Goal: Task Accomplishment & Management: Complete application form

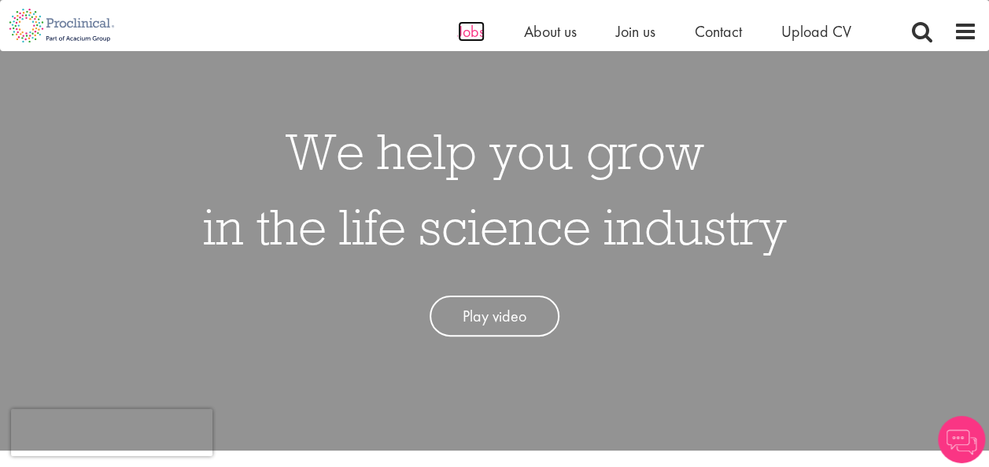
click at [472, 31] on span "Jobs" at bounding box center [471, 31] width 27 height 20
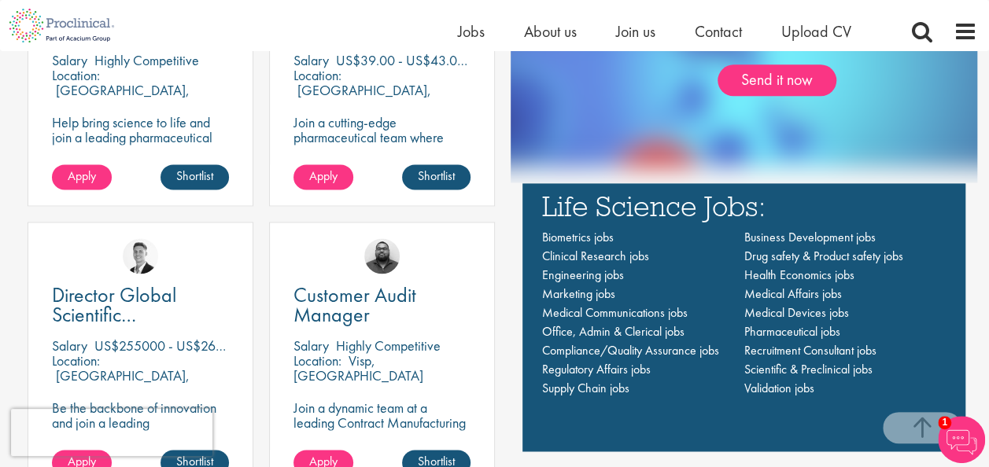
scroll to position [1002, 0]
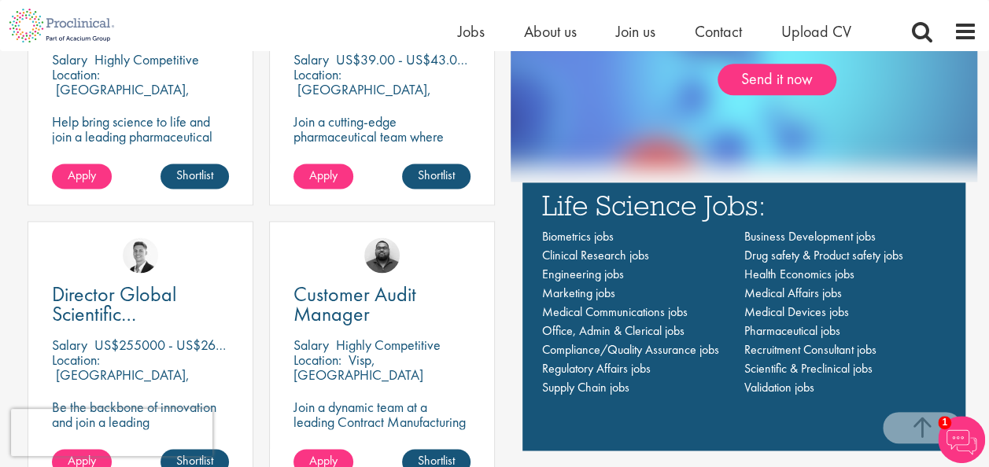
click at [539, 327] on div "Life Science Jobs: Biometrics jobs Business Development jobs Clinical Research …" at bounding box center [744, 297] width 428 height 215
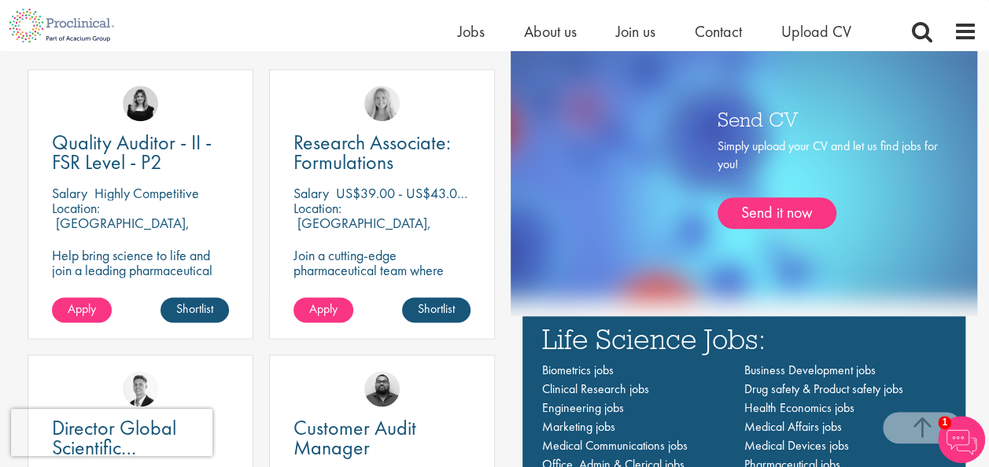
scroll to position [868, 0]
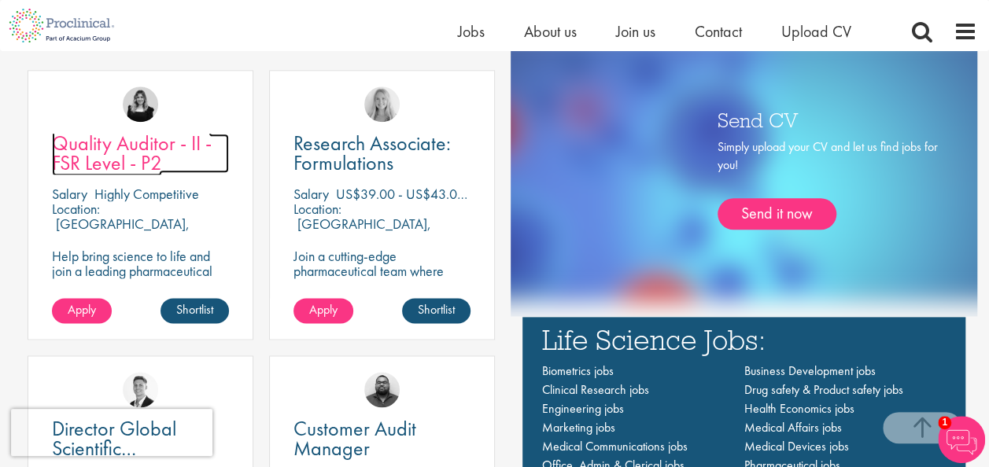
click at [148, 146] on span "Quality Auditor - II - FSR Level - P2" at bounding box center [132, 153] width 160 height 46
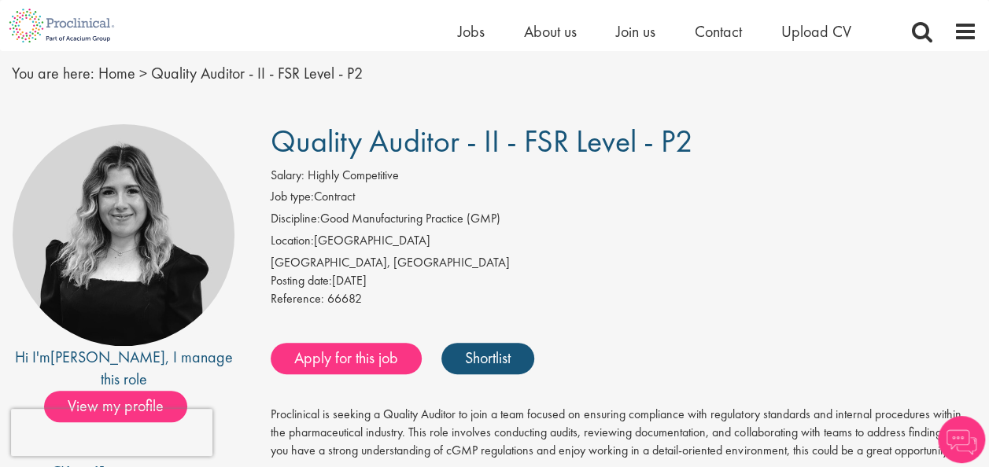
scroll to position [54, 0]
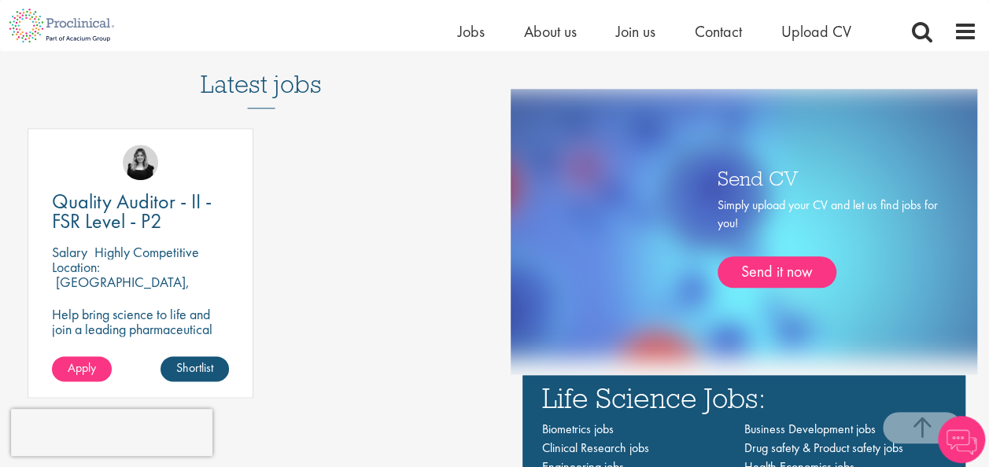
scroll to position [802, 0]
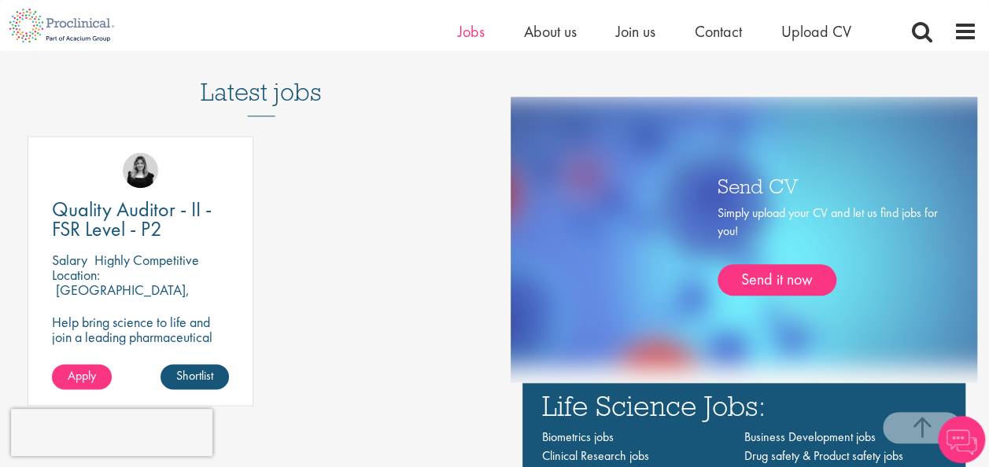
click at [467, 41] on li "Jobs" at bounding box center [471, 32] width 27 height 24
click at [825, 35] on span "Upload CV" at bounding box center [816, 31] width 70 height 20
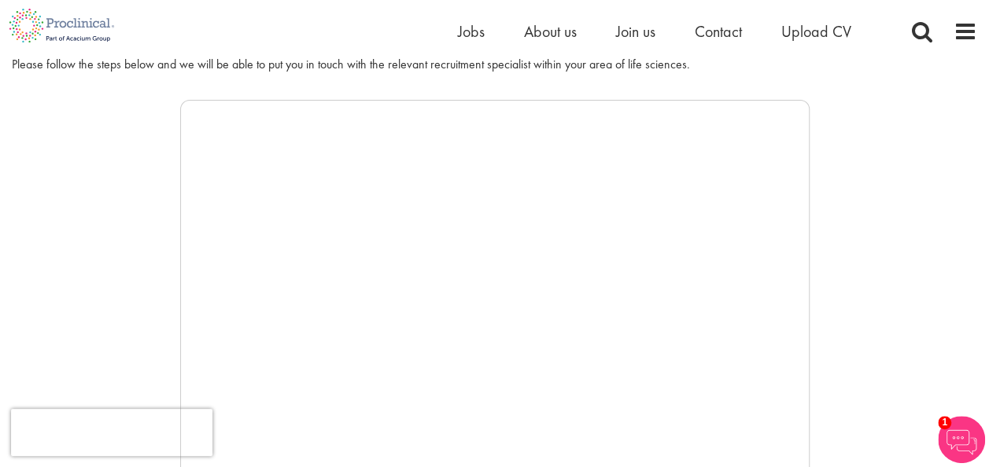
scroll to position [223, 0]
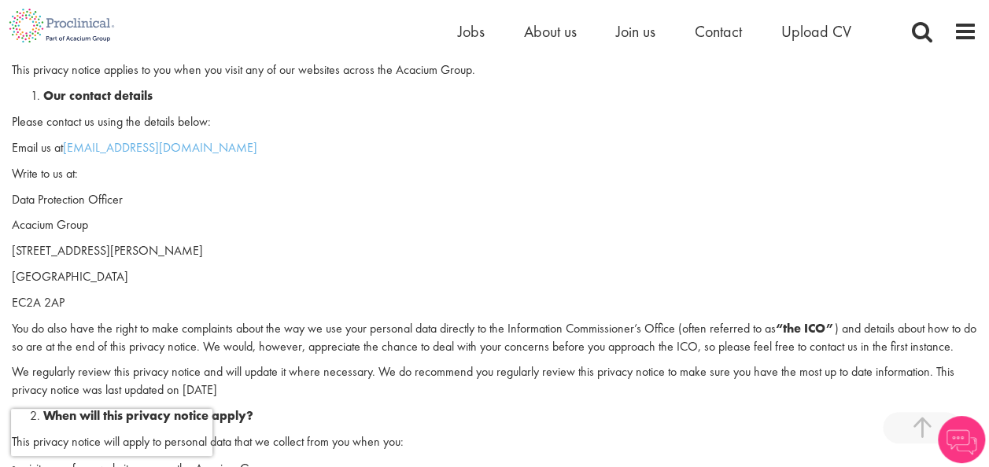
scroll to position [308, 0]
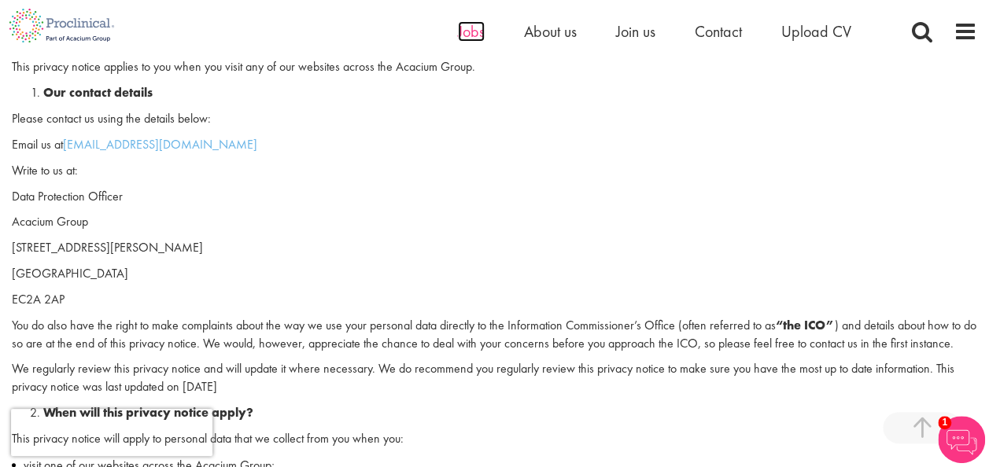
click at [480, 40] on span "Jobs" at bounding box center [471, 31] width 27 height 20
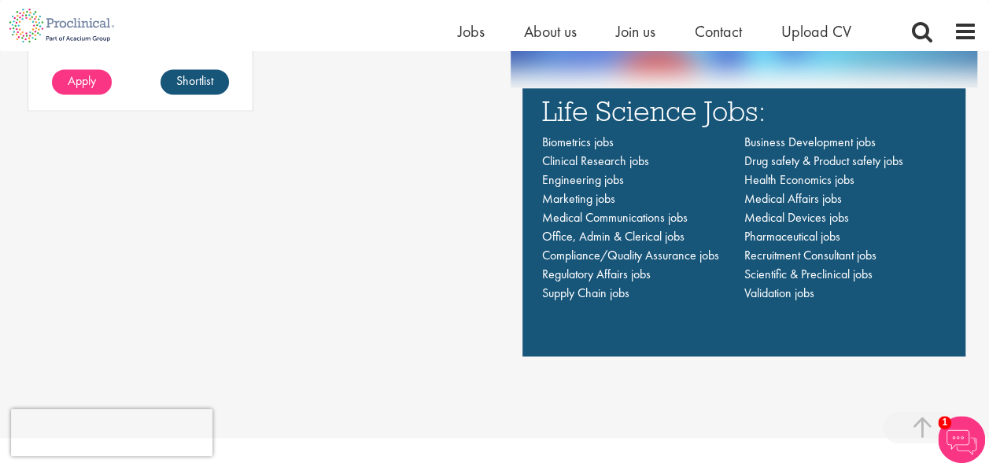
scroll to position [1098, 0]
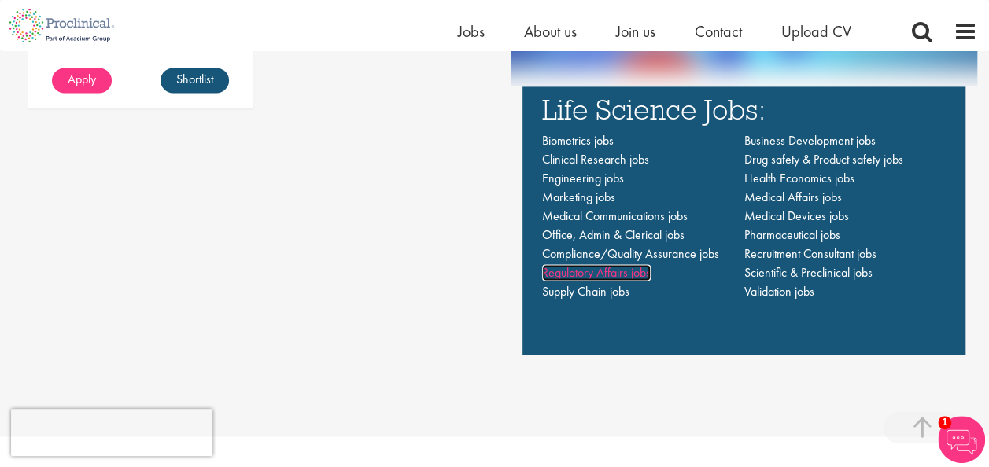
click at [600, 272] on span "Regulatory Affairs jobs" at bounding box center [596, 272] width 109 height 17
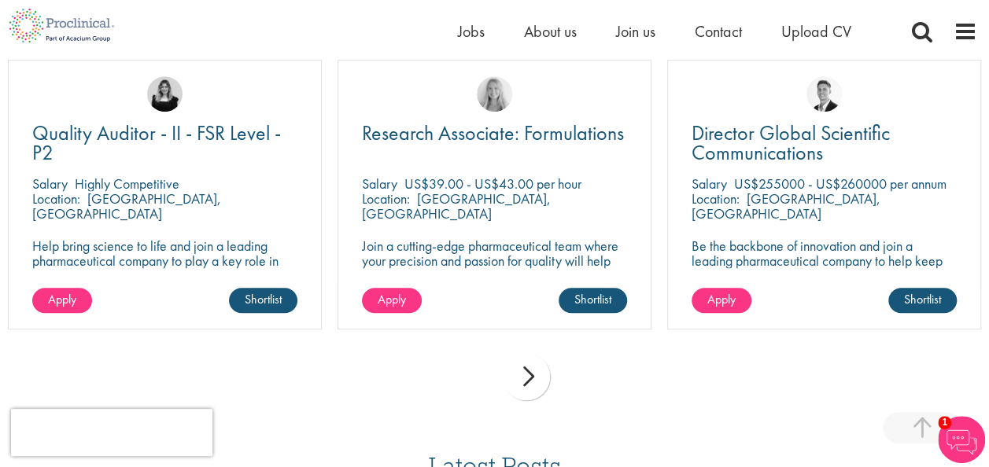
scroll to position [515, 0]
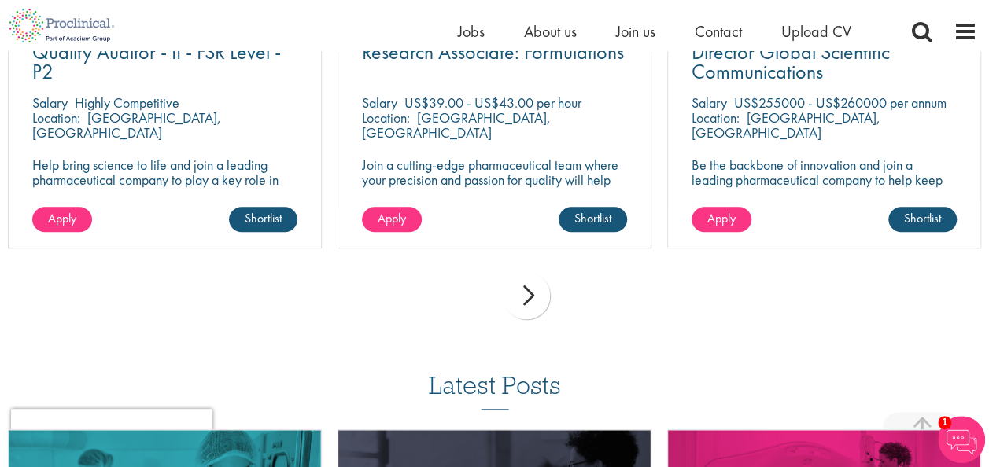
click at [529, 302] on div "next" at bounding box center [526, 295] width 47 height 47
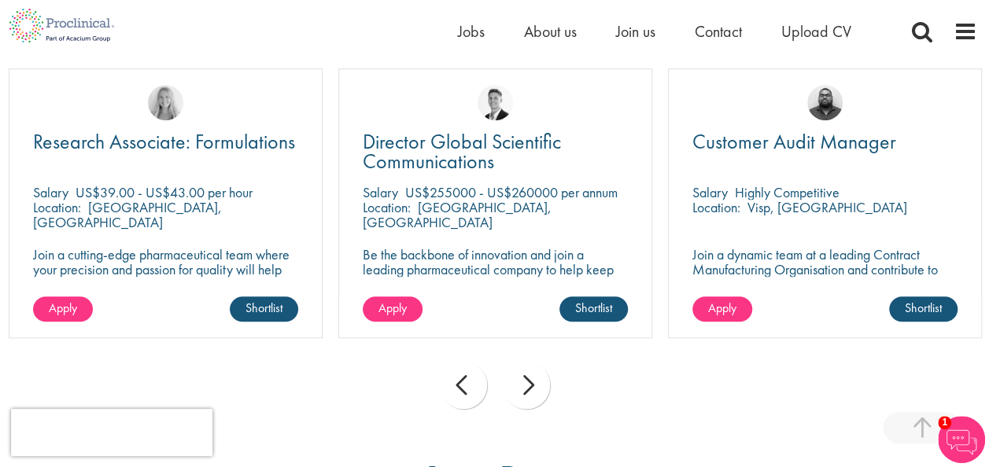
scroll to position [426, 0]
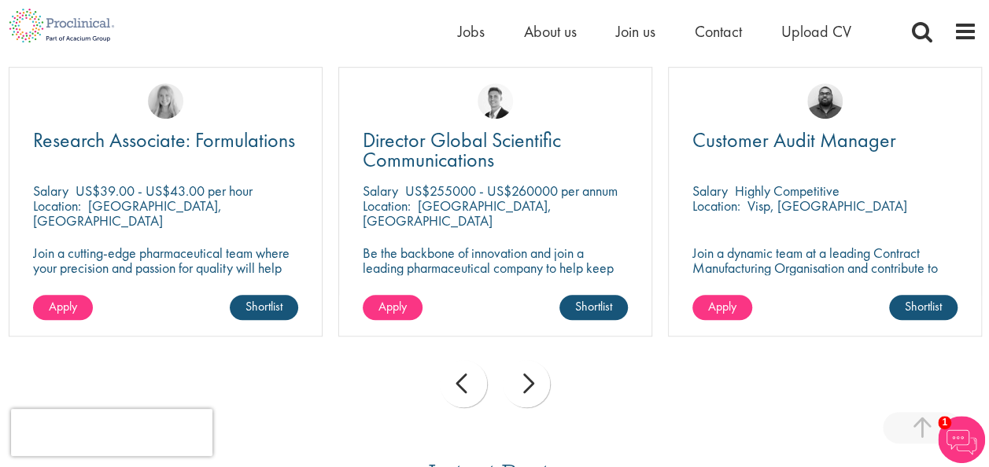
click at [540, 389] on div "next" at bounding box center [526, 383] width 47 height 47
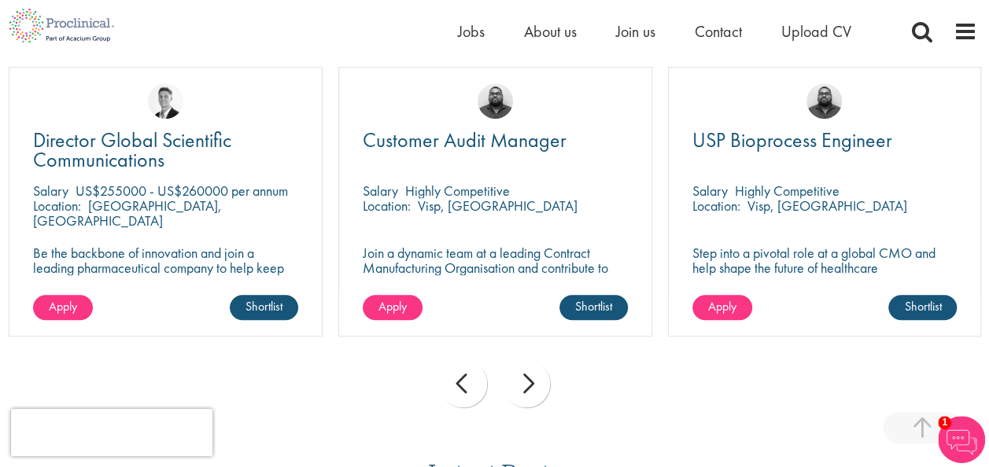
click at [540, 389] on div "next" at bounding box center [526, 383] width 47 height 47
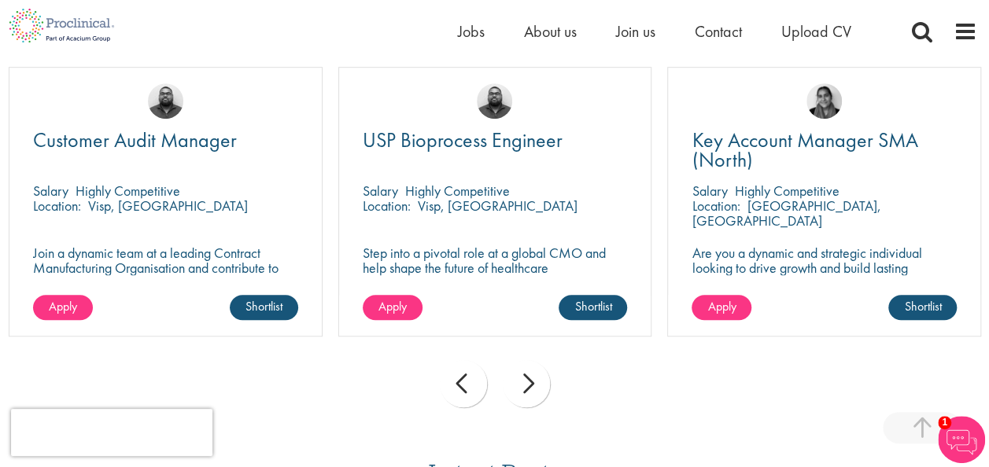
click at [529, 386] on div "next" at bounding box center [526, 383] width 47 height 47
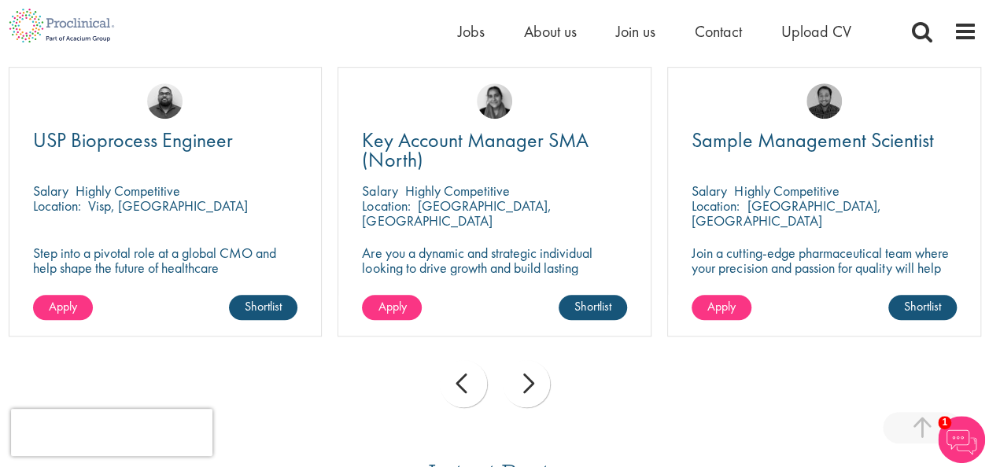
click at [529, 386] on div "next" at bounding box center [526, 383] width 47 height 47
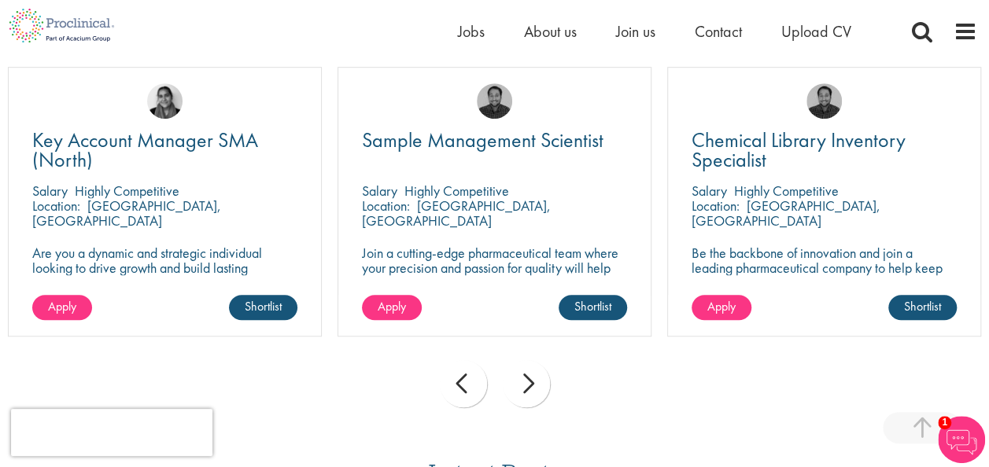
click at [529, 386] on div "next" at bounding box center [526, 383] width 47 height 47
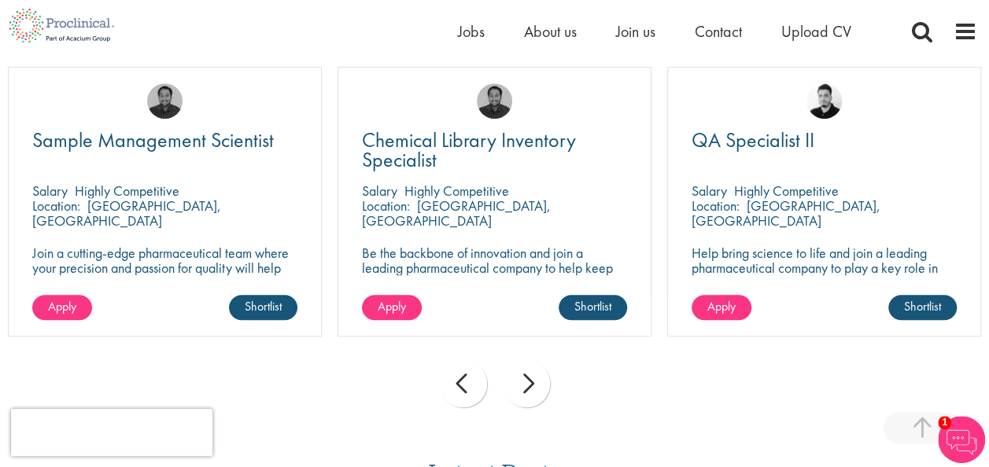
click at [529, 386] on div "next" at bounding box center [526, 383] width 47 height 47
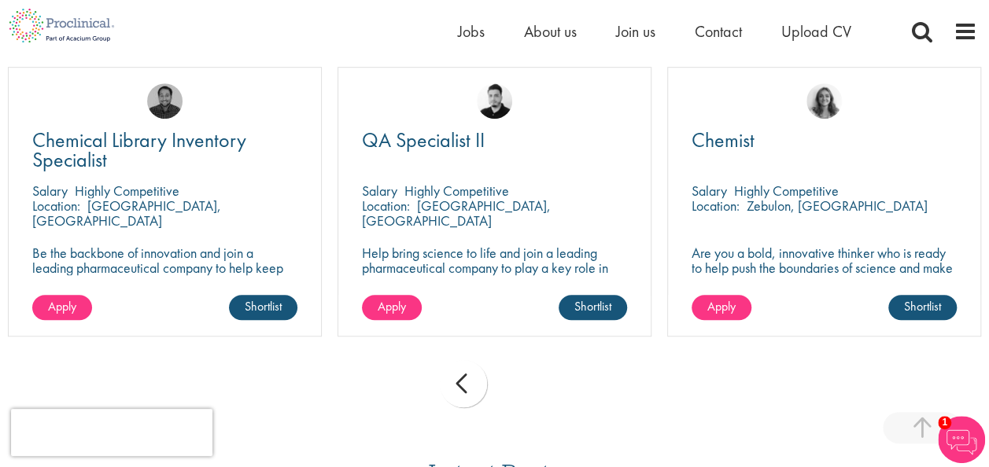
click at [450, 398] on div "prev" at bounding box center [463, 383] width 47 height 47
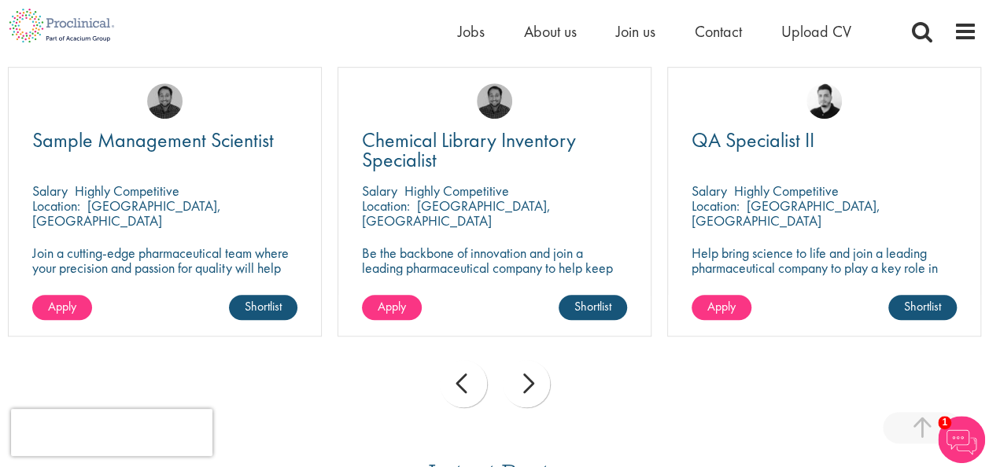
click at [450, 398] on div "prev" at bounding box center [463, 383] width 47 height 47
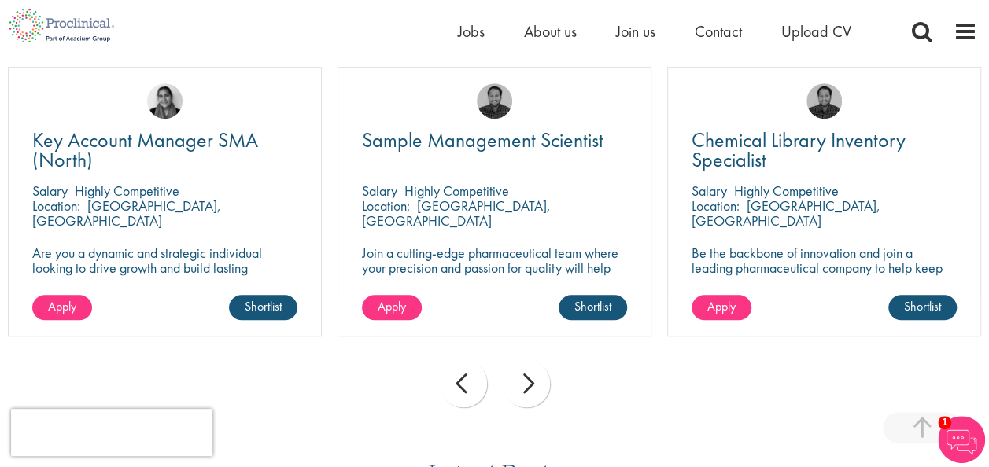
click at [528, 388] on div "next" at bounding box center [526, 383] width 47 height 47
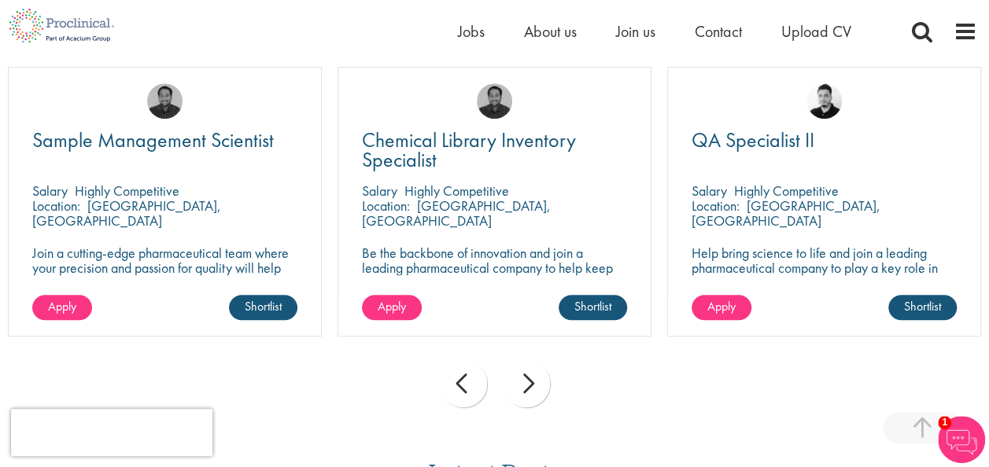
click at [528, 388] on div "next" at bounding box center [526, 383] width 47 height 47
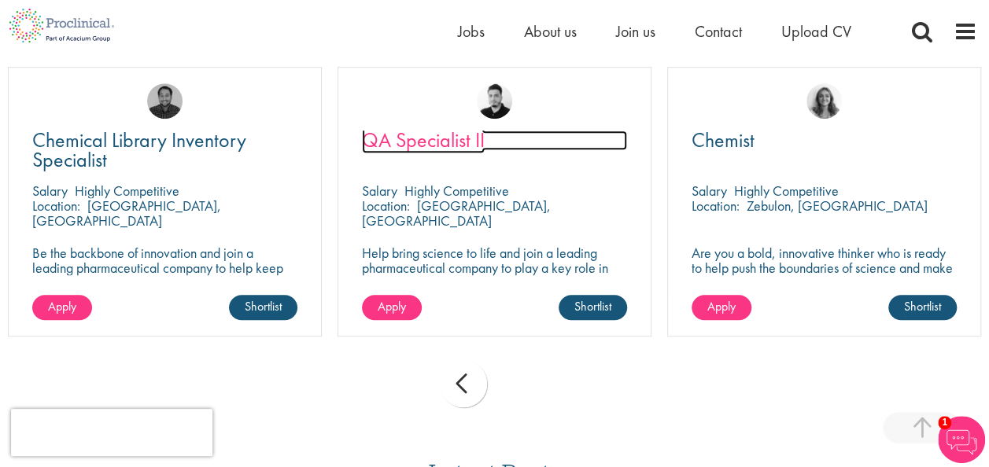
click at [415, 135] on span "QA Specialist II" at bounding box center [423, 140] width 123 height 27
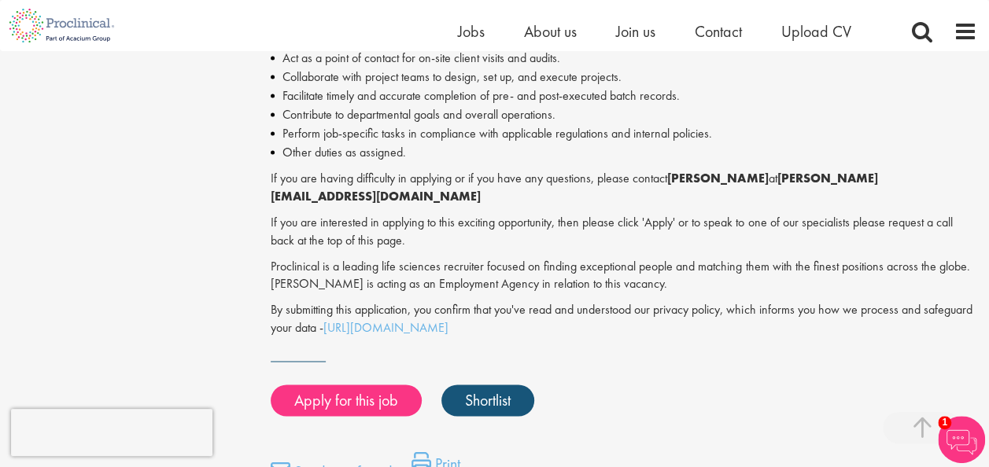
scroll to position [1100, 0]
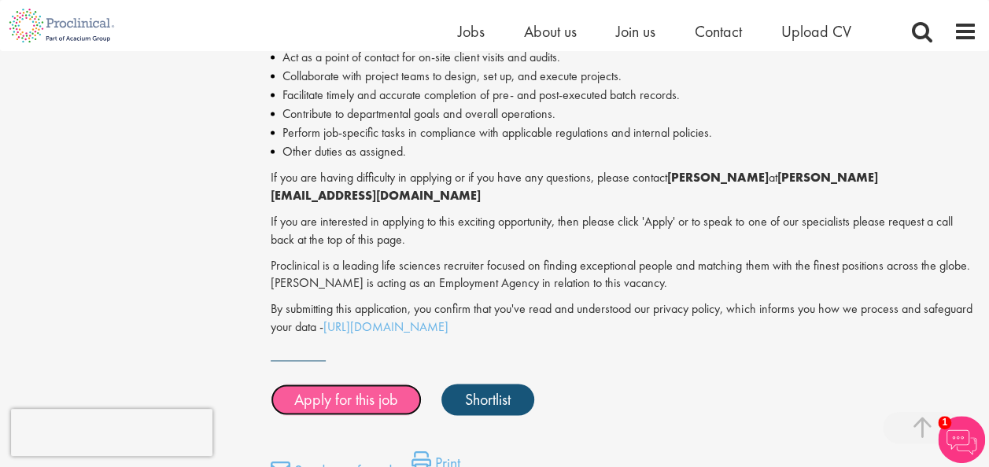
click at [356, 391] on link "Apply for this job" at bounding box center [346, 399] width 151 height 31
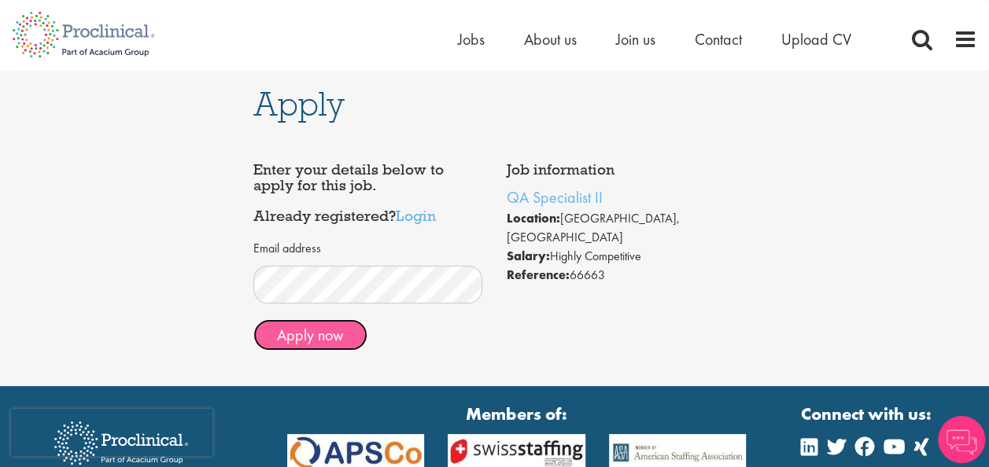
click at [305, 335] on button "Apply now" at bounding box center [310, 334] width 114 height 31
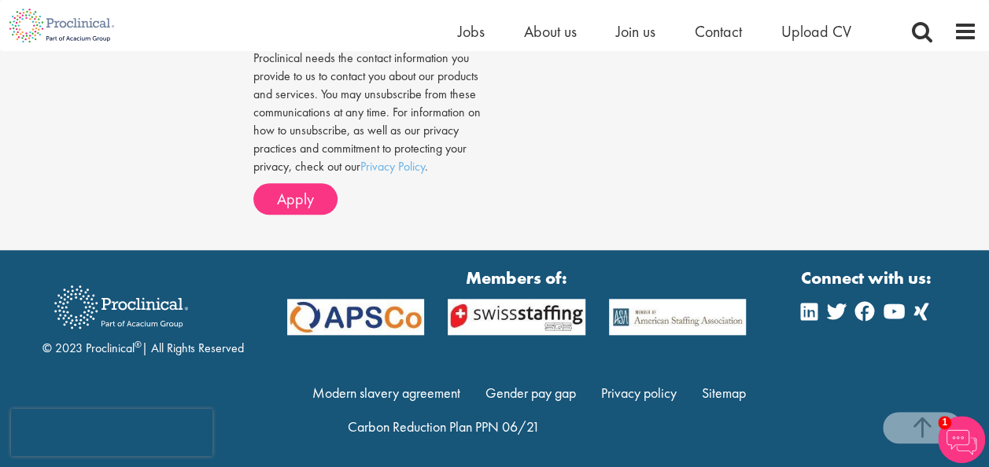
scroll to position [706, 0]
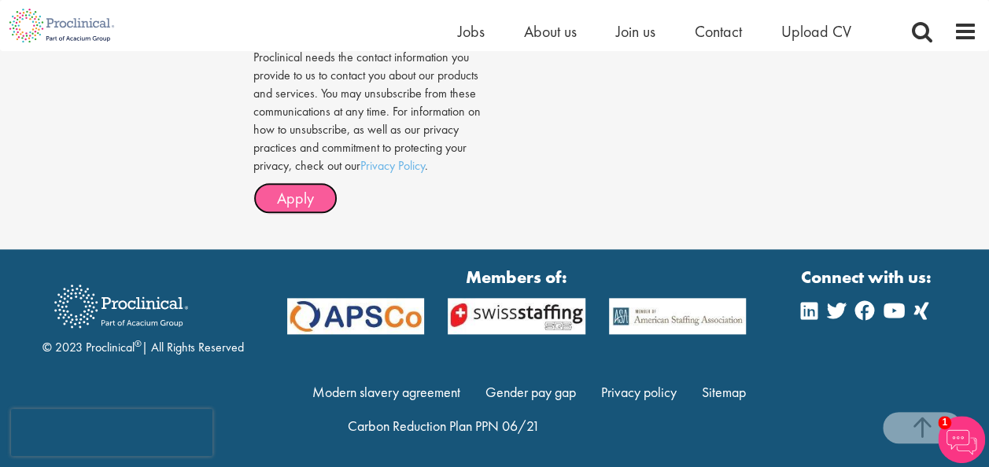
click at [288, 209] on span "Apply" at bounding box center [295, 198] width 37 height 20
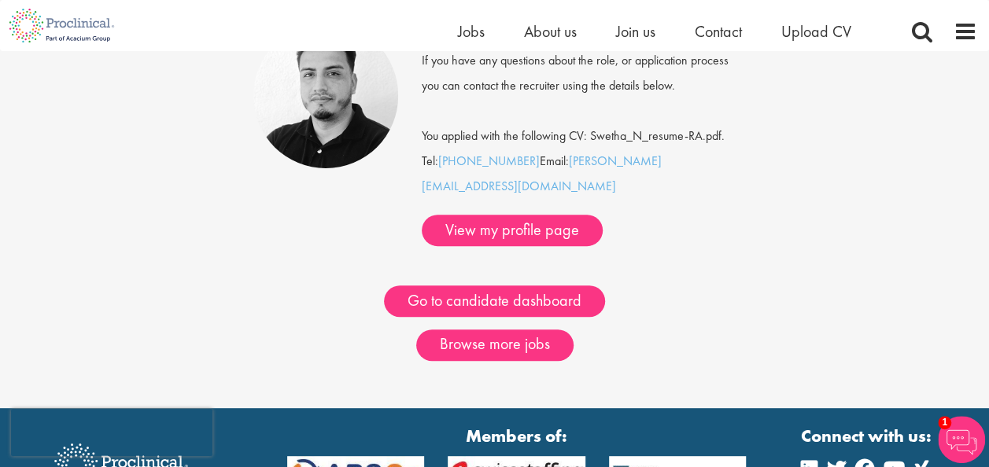
scroll to position [179, 0]
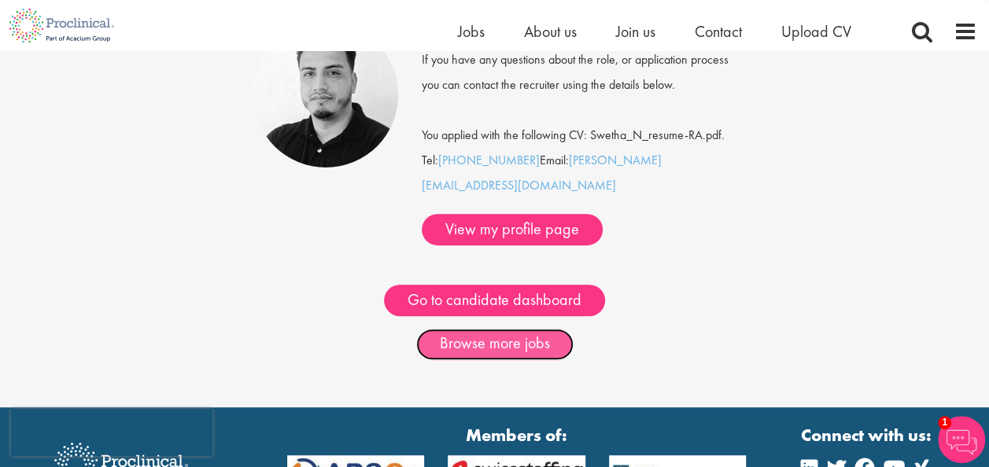
click at [487, 329] on link "Browse more jobs" at bounding box center [494, 344] width 157 height 31
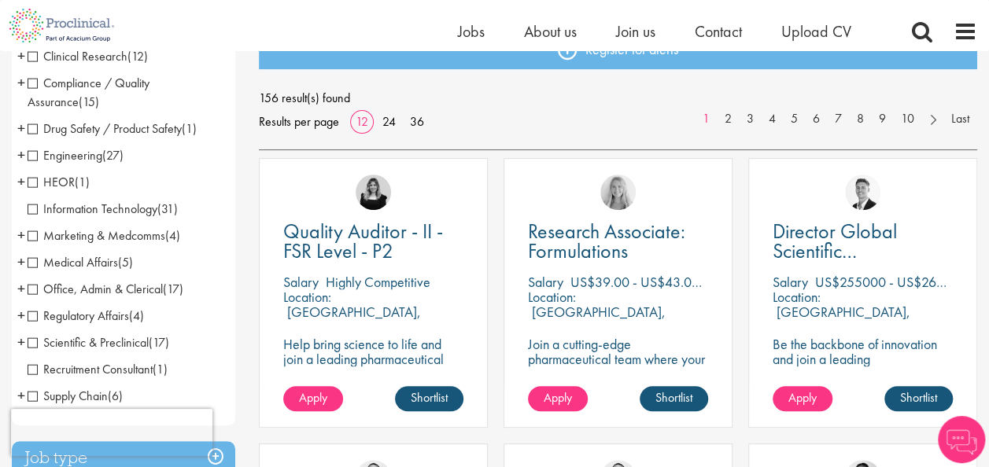
scroll to position [200, 0]
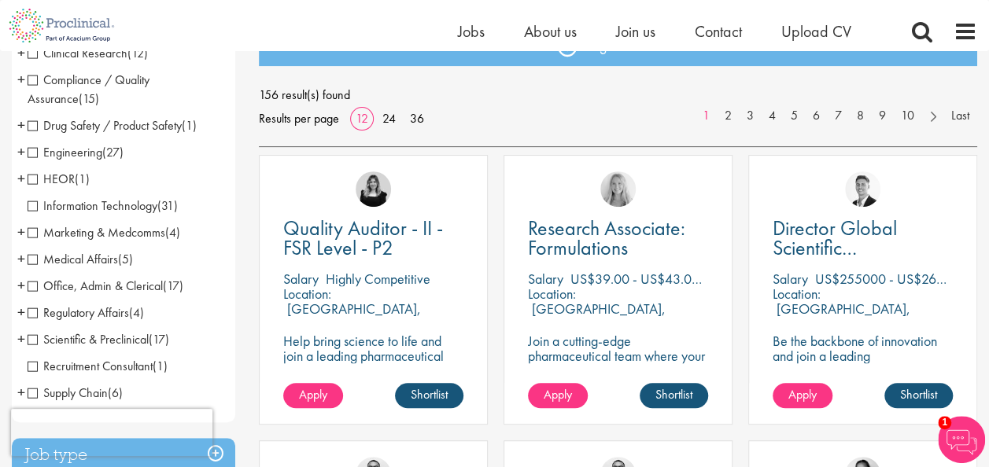
click at [30, 313] on span "Regulatory Affairs" at bounding box center [79, 313] width 102 height 17
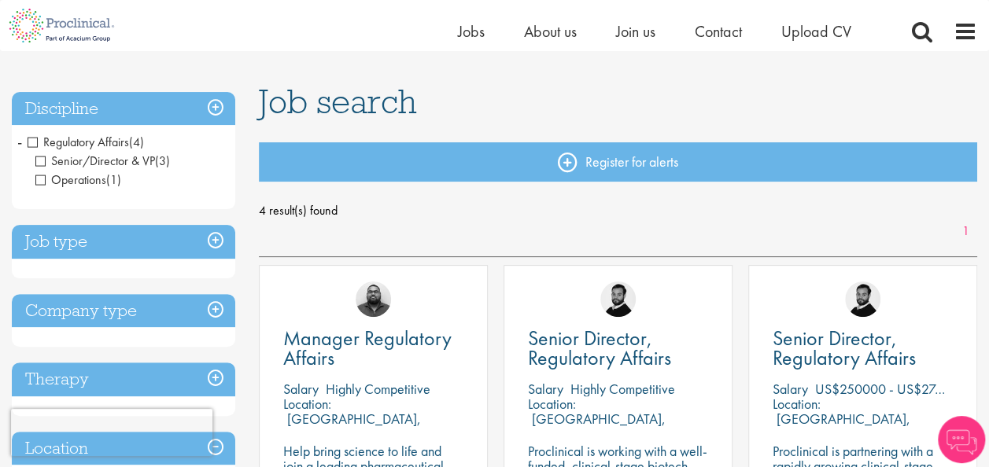
scroll to position [85, 0]
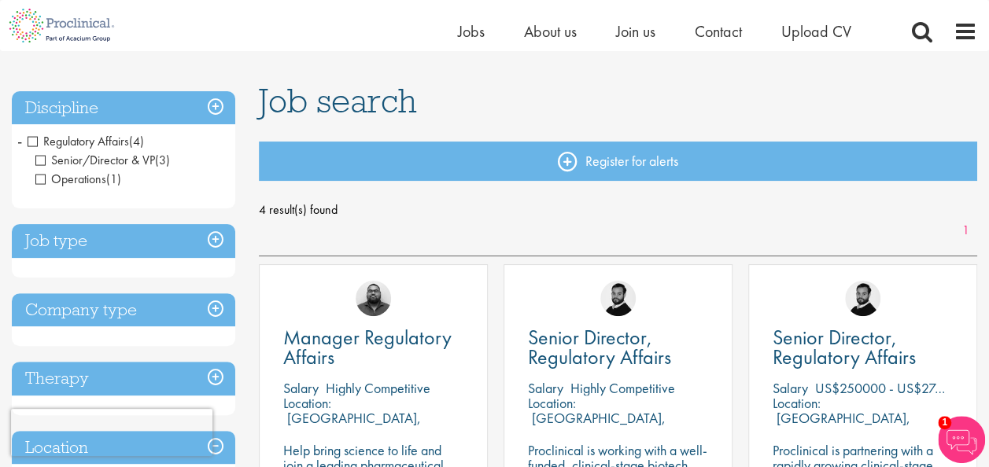
click at [40, 162] on span "Senior/Director & VP" at bounding box center [95, 160] width 120 height 17
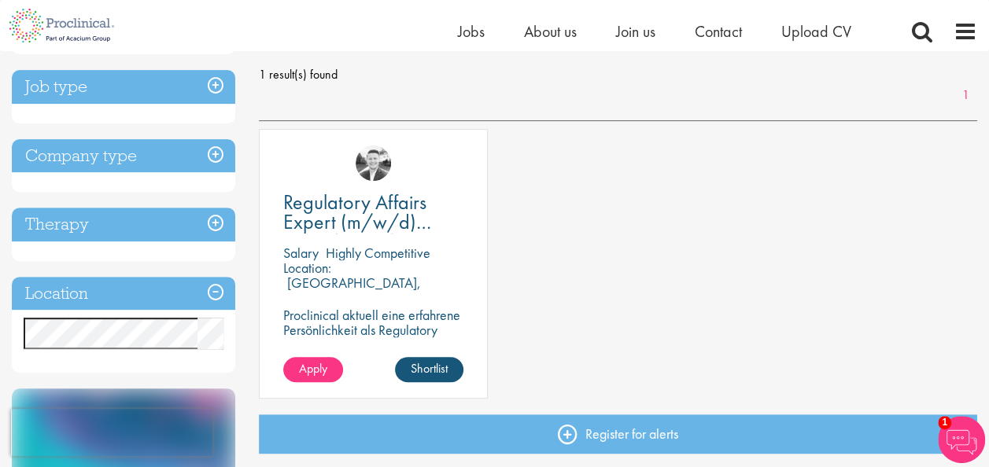
scroll to position [236, 0]
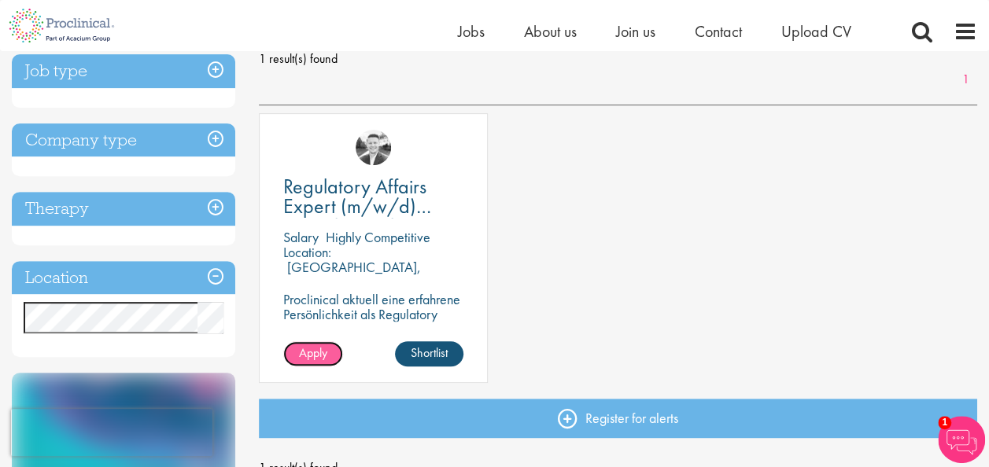
click at [305, 360] on span "Apply" at bounding box center [313, 353] width 28 height 17
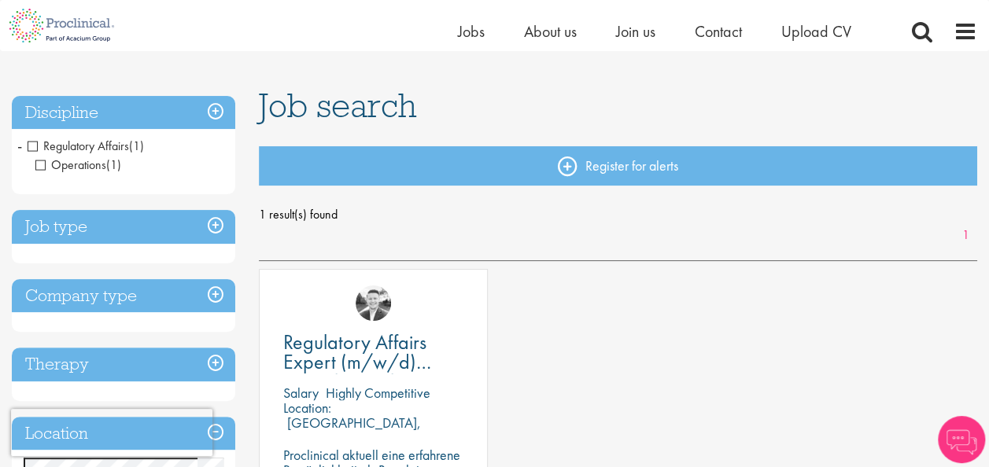
scroll to position [14, 0]
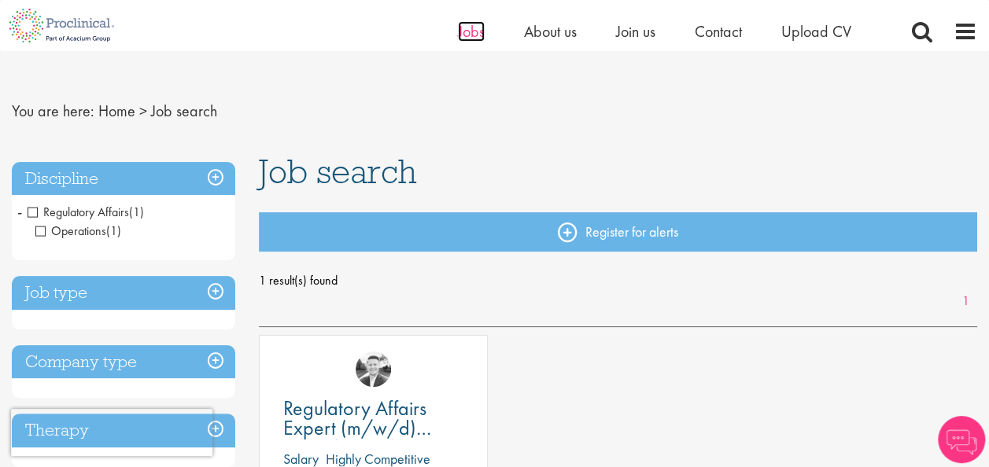
click at [463, 33] on span "Jobs" at bounding box center [471, 31] width 27 height 20
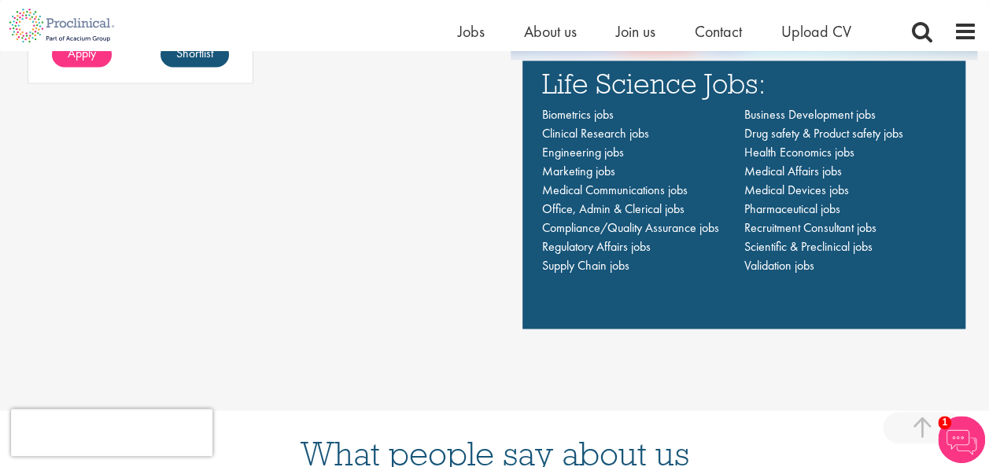
scroll to position [1125, 0]
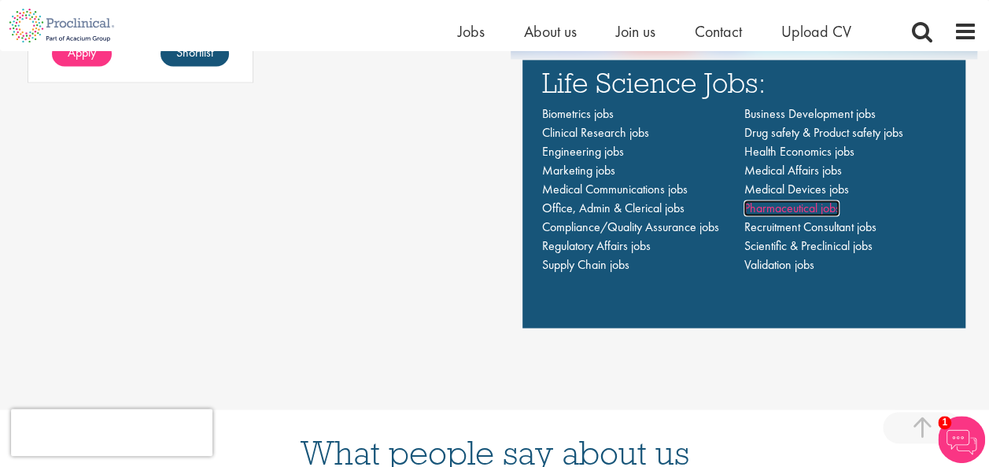
click at [764, 212] on span "Pharmaceutical jobs" at bounding box center [792, 208] width 96 height 17
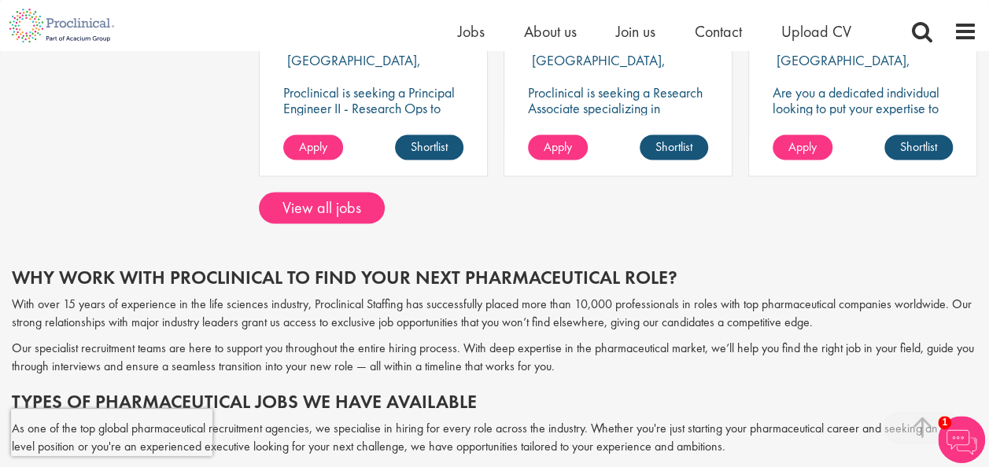
scroll to position [1385, 0]
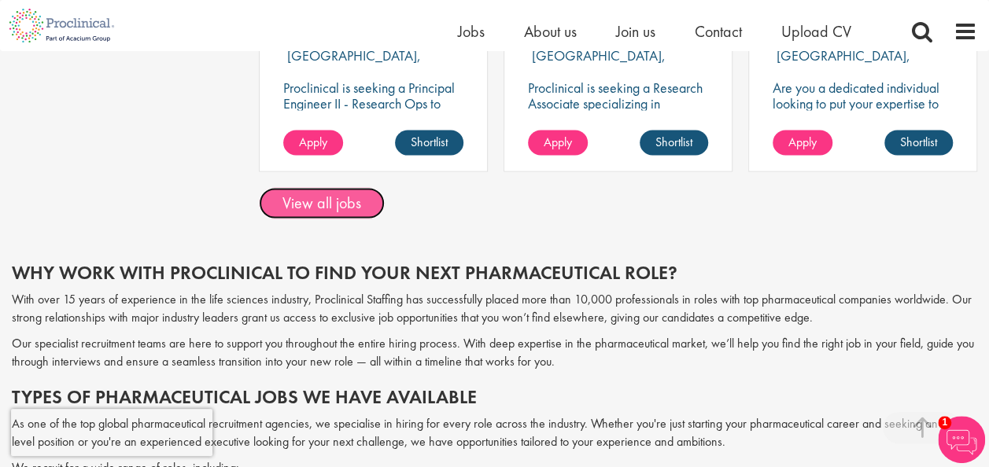
click at [332, 198] on link "View all jobs" at bounding box center [322, 202] width 126 height 31
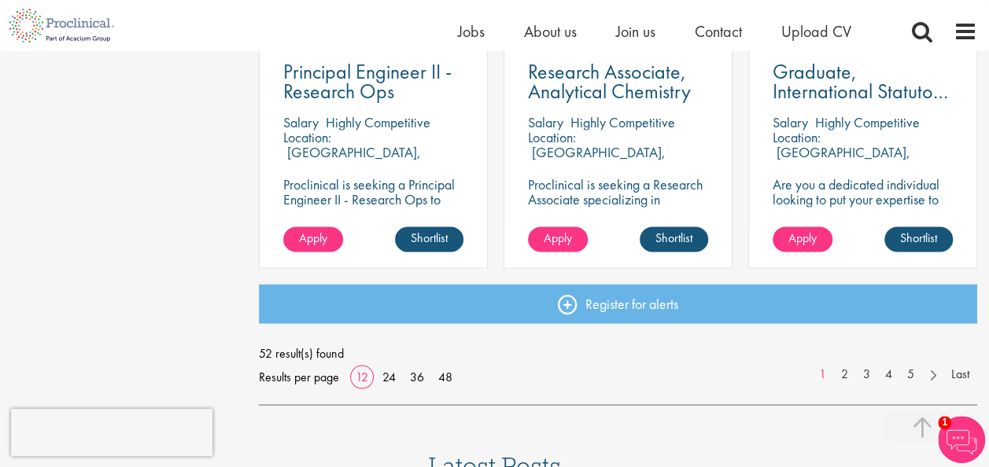
scroll to position [1221, 0]
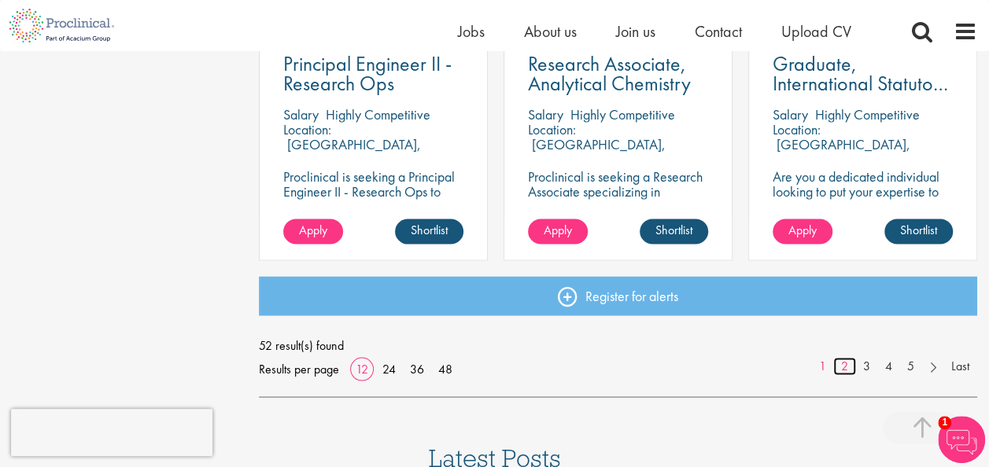
click at [846, 369] on link "2" at bounding box center [844, 366] width 23 height 18
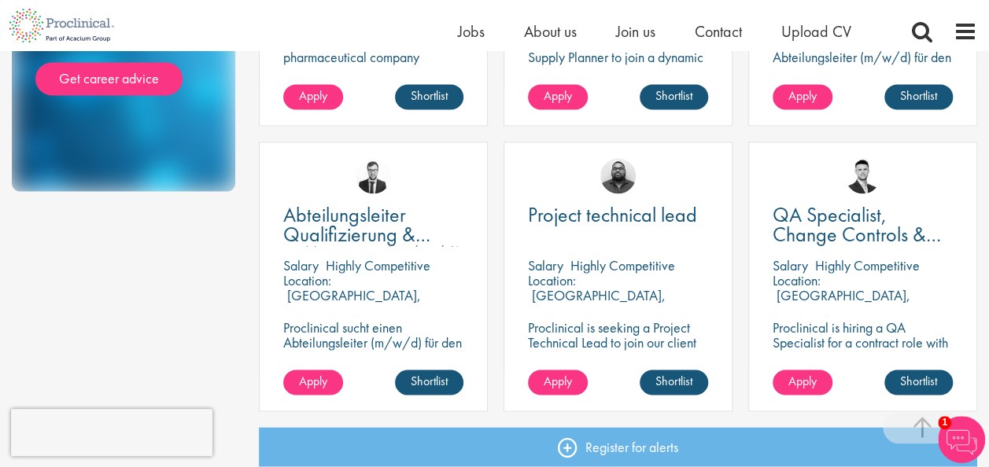
scroll to position [1093, 0]
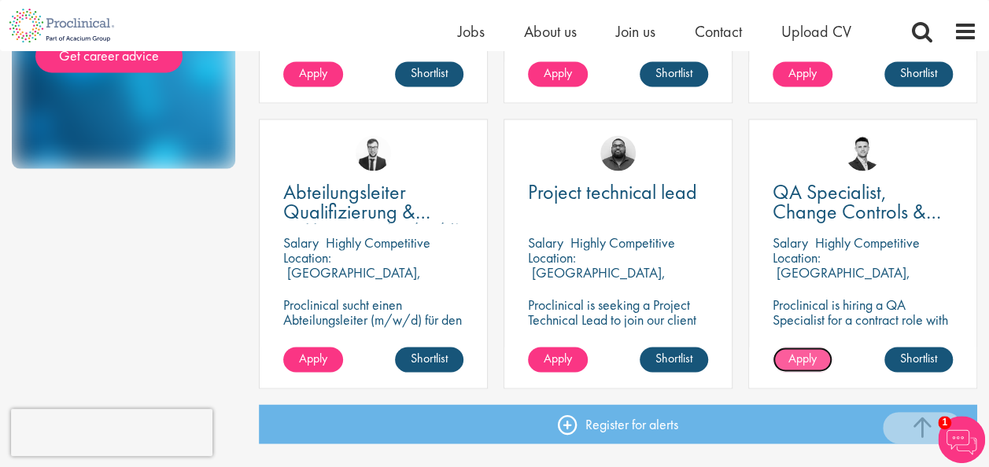
click at [808, 370] on link "Apply" at bounding box center [803, 359] width 60 height 25
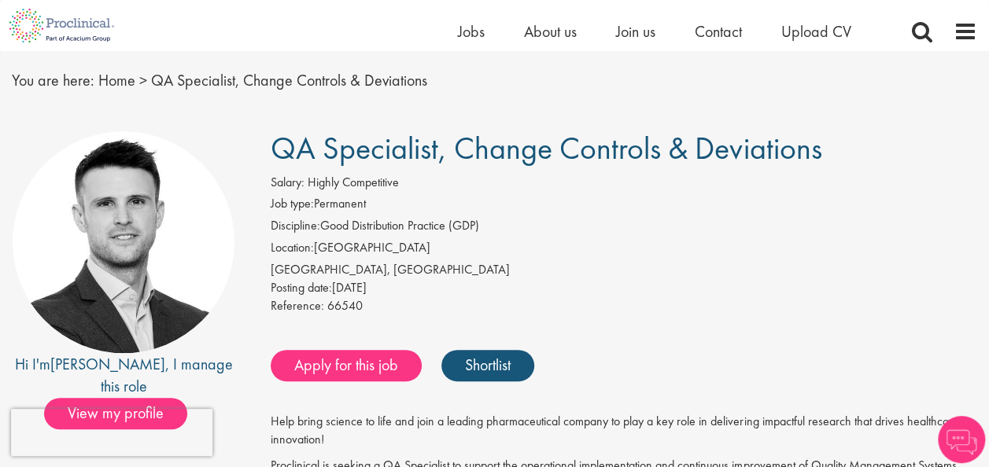
scroll to position [48, 0]
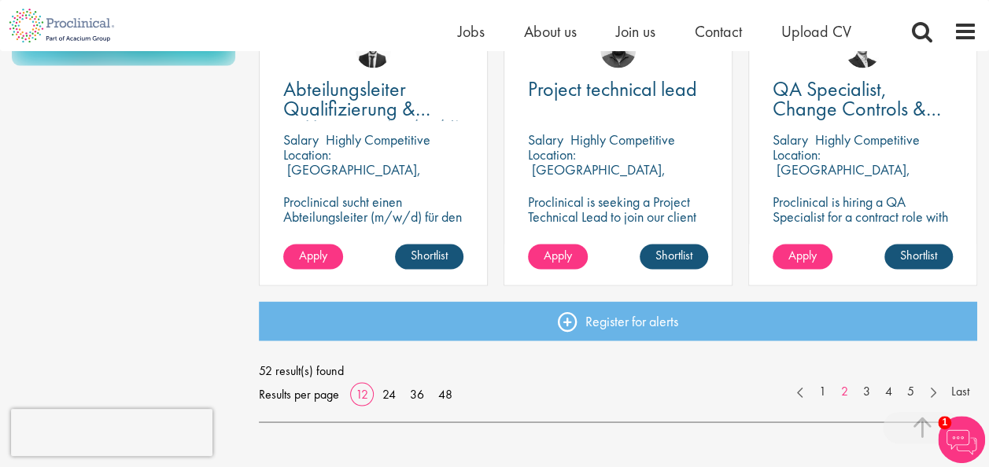
scroll to position [1199, 0]
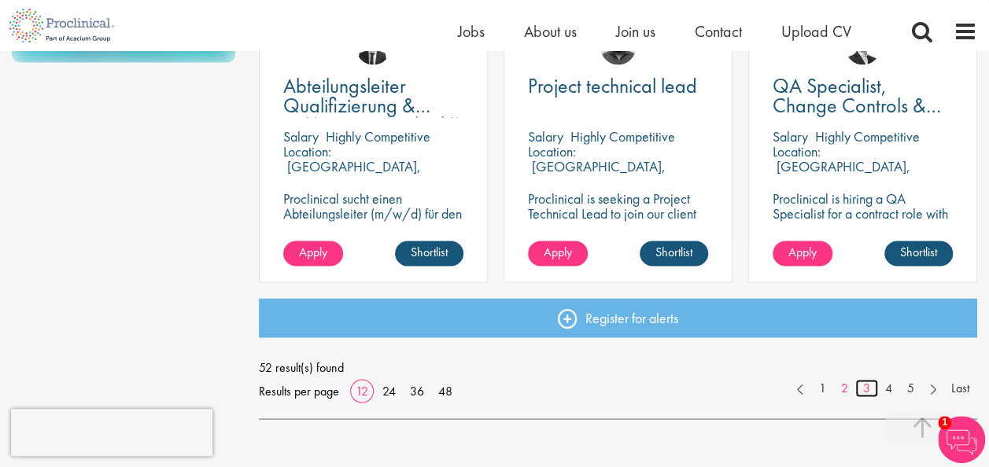
click at [869, 393] on link "3" at bounding box center [866, 388] width 23 height 18
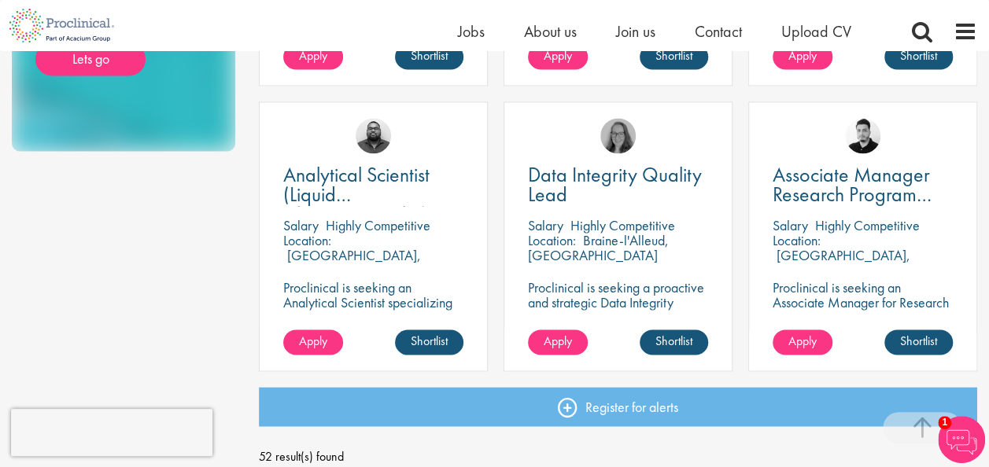
scroll to position [1146, 0]
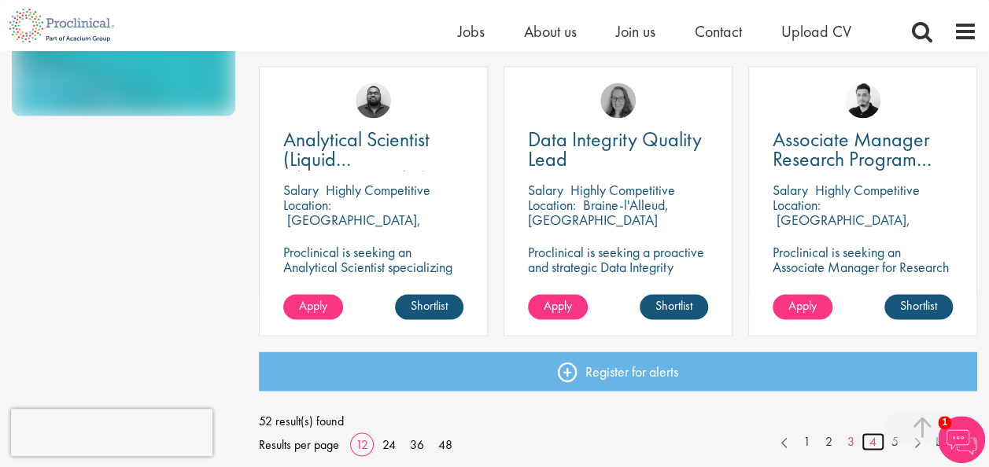
click at [870, 443] on link "4" at bounding box center [873, 442] width 23 height 18
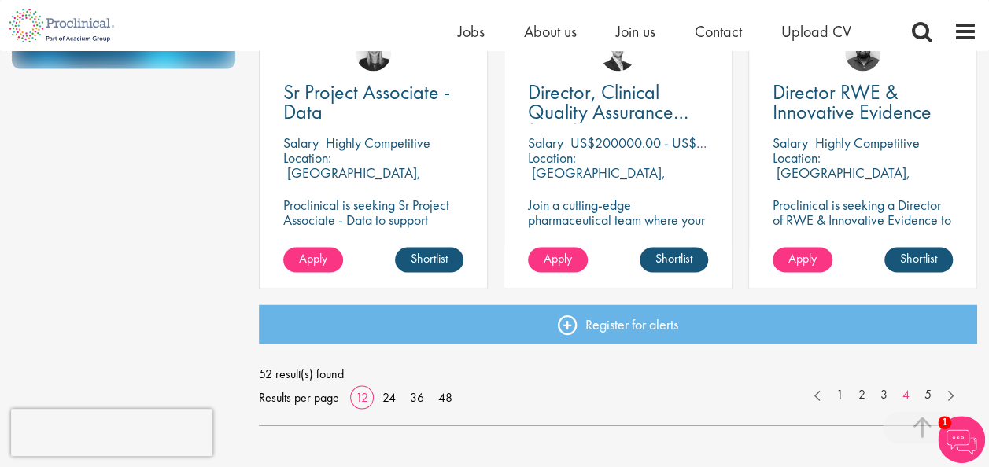
scroll to position [1194, 0]
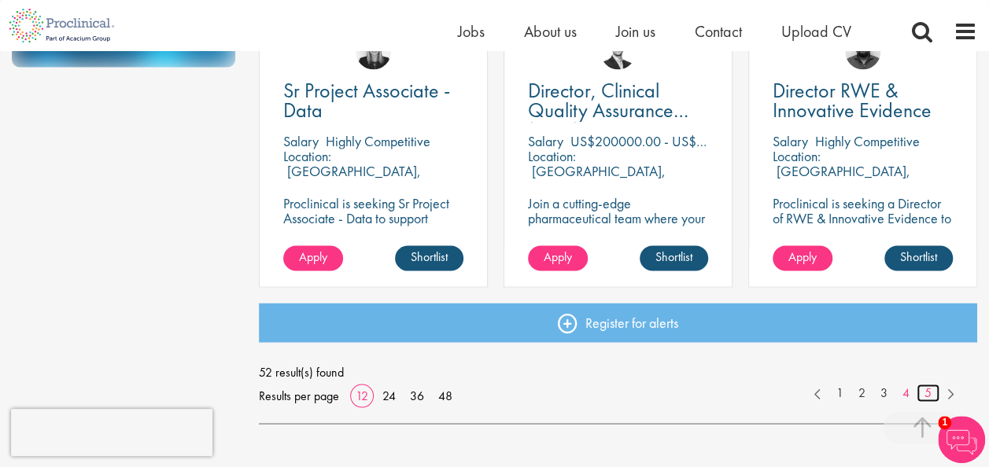
click at [932, 396] on link "5" at bounding box center [928, 393] width 23 height 18
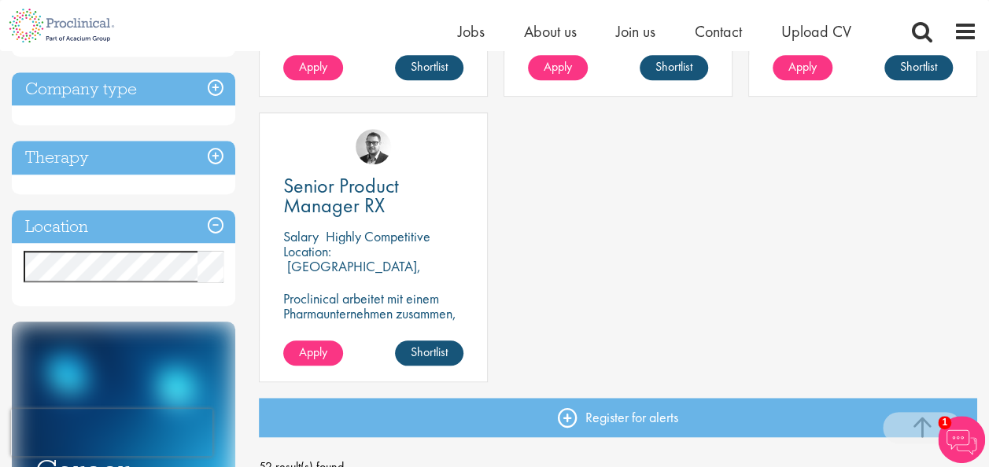
scroll to position [519, 0]
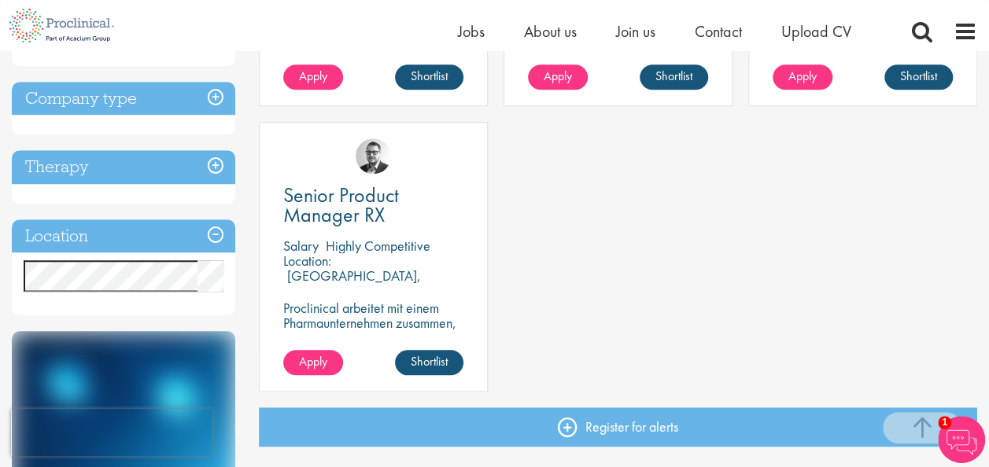
click at [220, 234] on h3 "Location" at bounding box center [123, 237] width 223 height 34
click at [214, 236] on h3 "Location" at bounding box center [123, 237] width 223 height 34
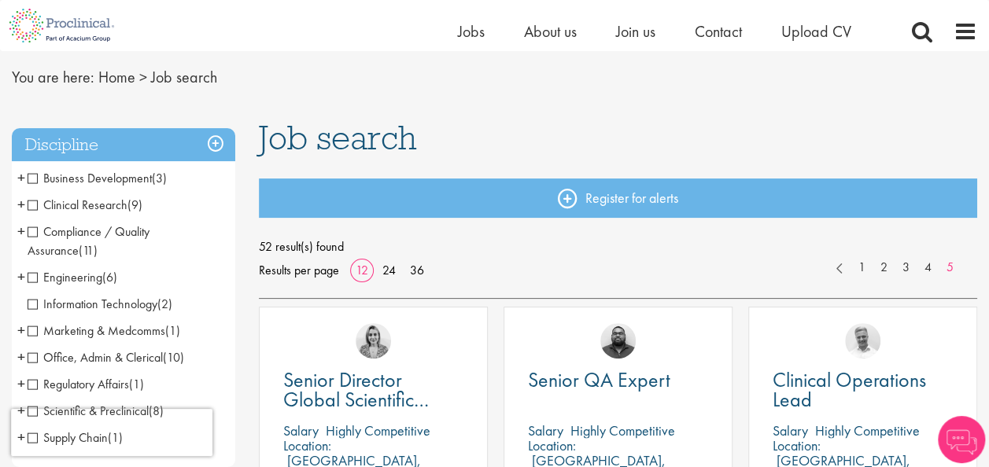
scroll to position [146, 0]
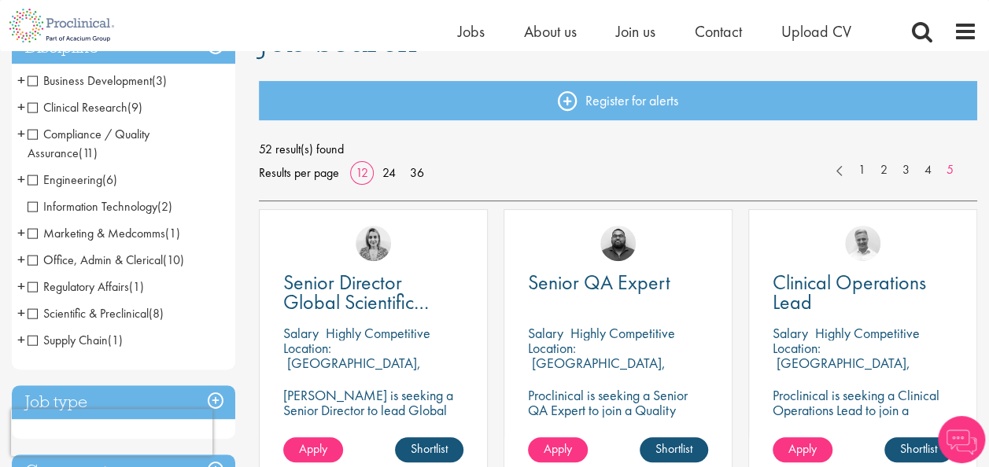
click at [30, 287] on span "Regulatory Affairs" at bounding box center [79, 287] width 102 height 17
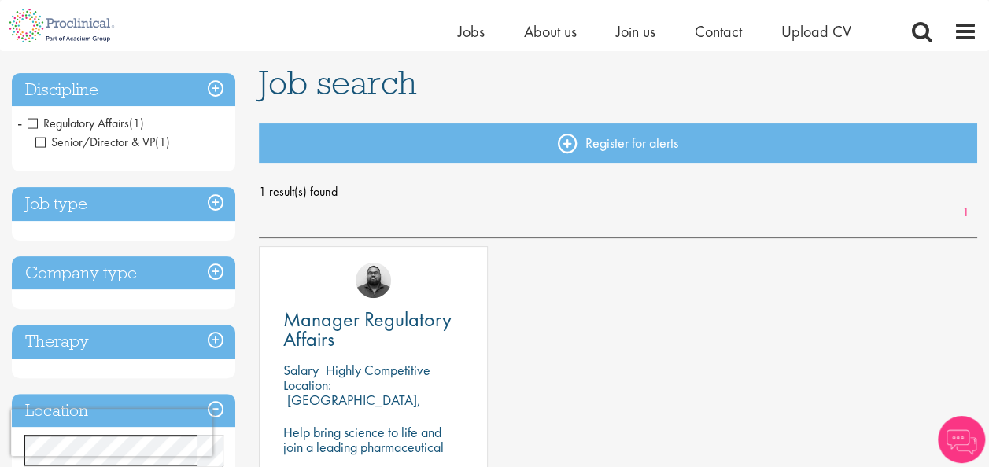
scroll to position [106, 0]
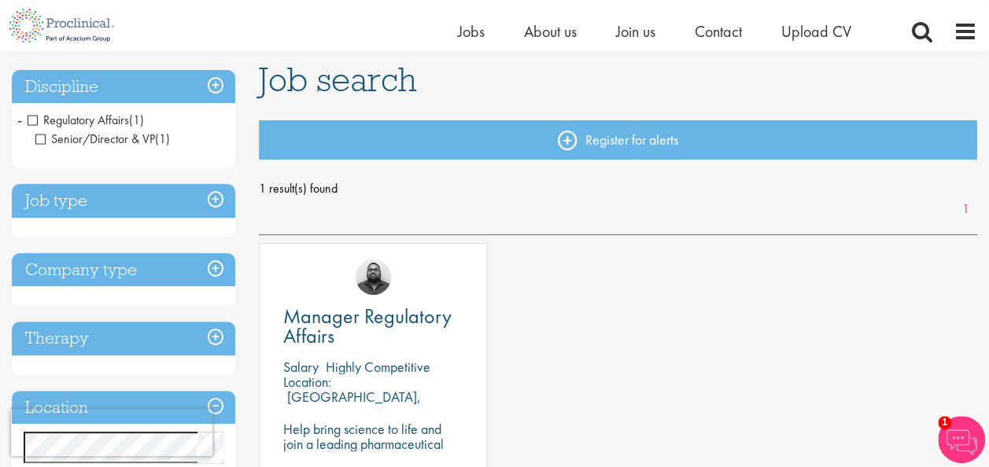
click at [214, 205] on h3 "Job type" at bounding box center [123, 201] width 223 height 34
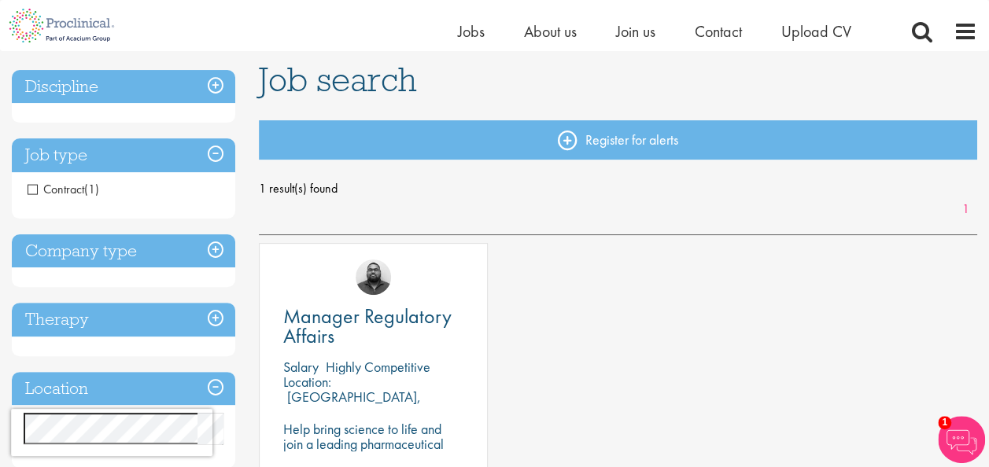
click at [35, 186] on span "Contract" at bounding box center [56, 189] width 57 height 17
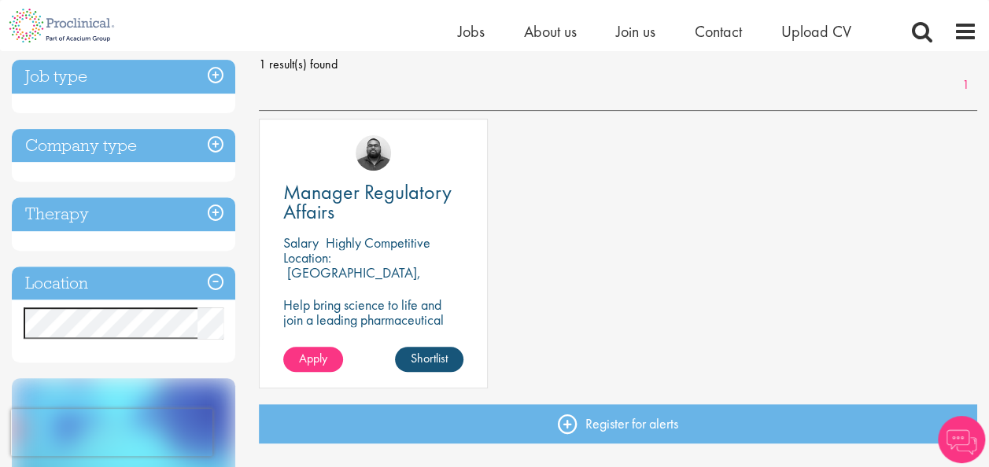
scroll to position [234, 0]
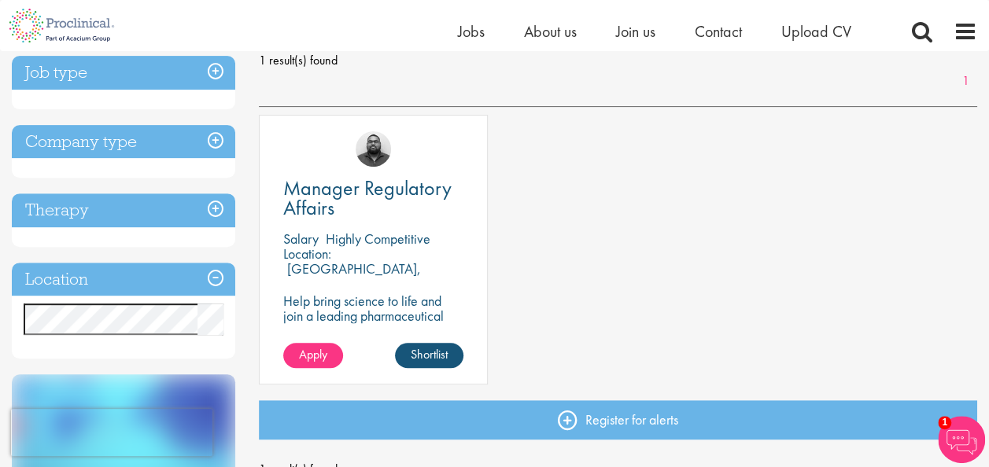
click at [213, 284] on h3 "Location" at bounding box center [123, 280] width 223 height 34
click at [214, 281] on h3 "Location" at bounding box center [123, 280] width 223 height 34
click at [213, 278] on h3 "Location" at bounding box center [123, 280] width 223 height 34
click at [207, 316] on div "Location Specified location Miles" at bounding box center [123, 311] width 223 height 97
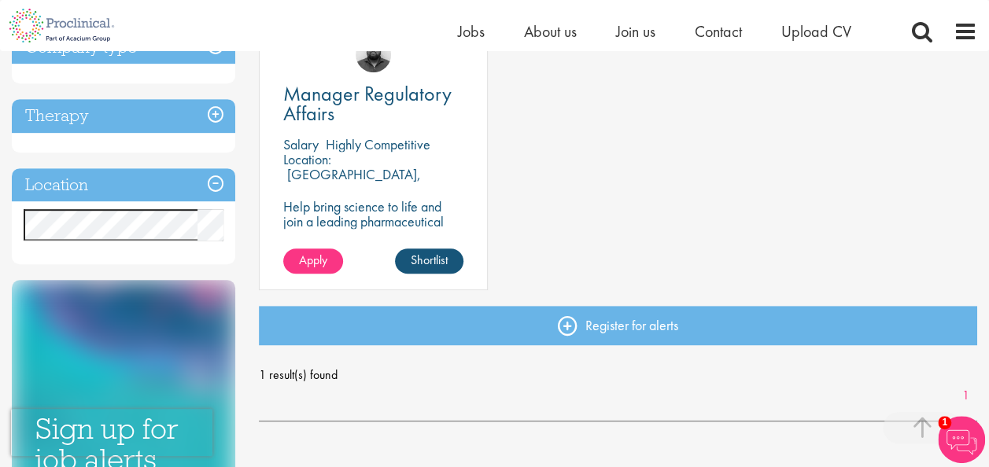
scroll to position [333, 0]
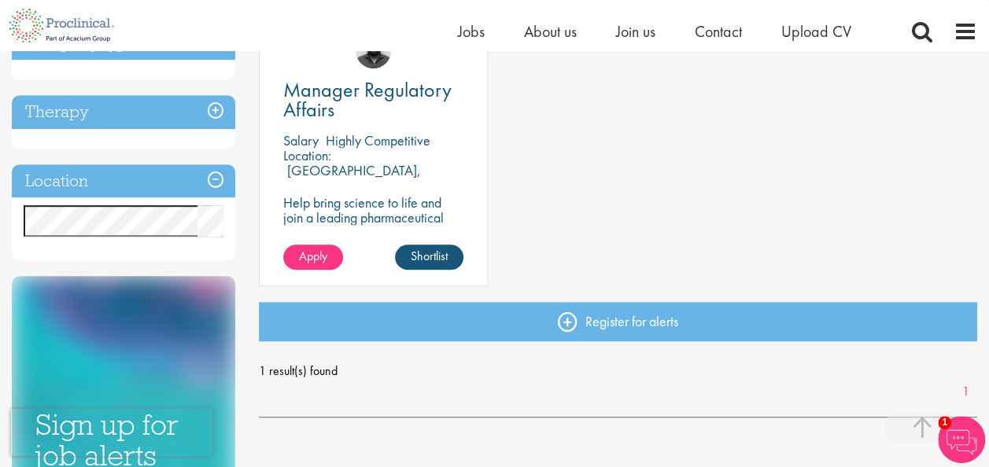
click at [79, 184] on h3 "Location" at bounding box center [123, 181] width 223 height 34
drag, startPoint x: 79, startPoint y: 184, endPoint x: 210, endPoint y: 179, distance: 131.5
click at [210, 179] on h3 "Location" at bounding box center [123, 181] width 223 height 34
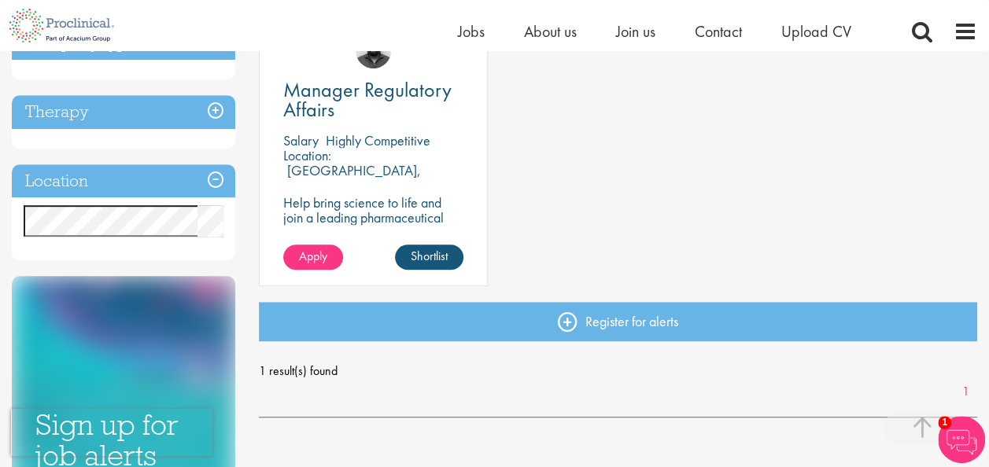
click at [210, 179] on h3 "Location" at bounding box center [123, 181] width 223 height 34
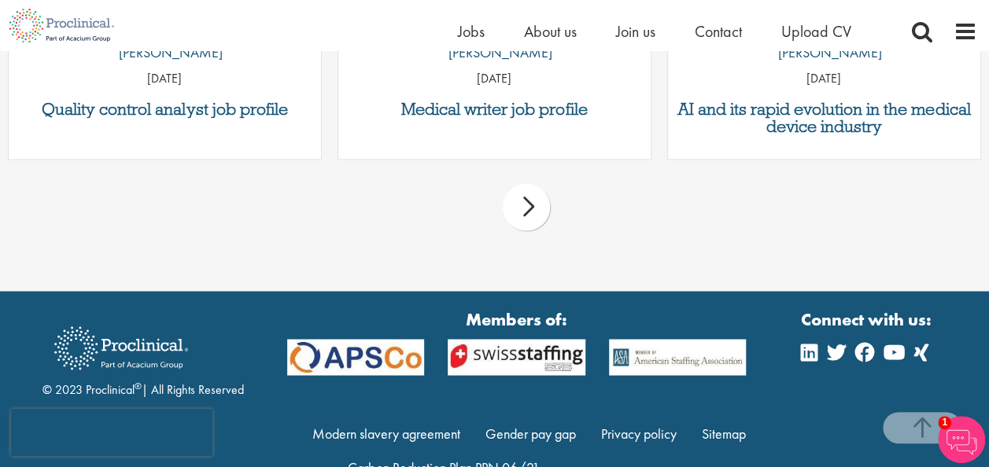
scroll to position [1227, 0]
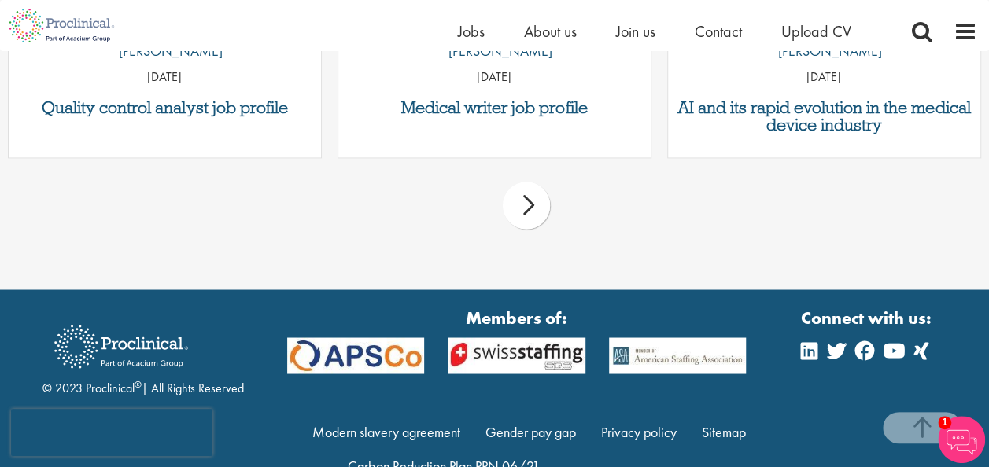
click at [523, 209] on div "next" at bounding box center [526, 205] width 47 height 47
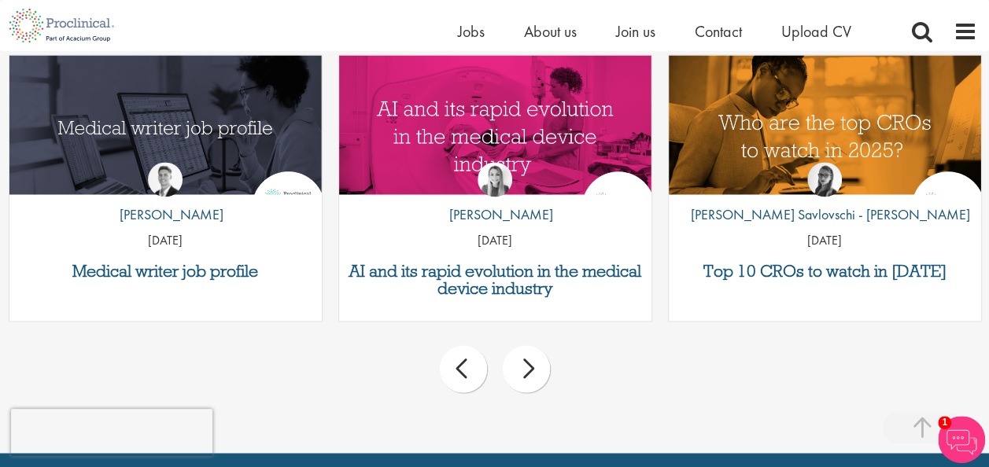
scroll to position [1069, 0]
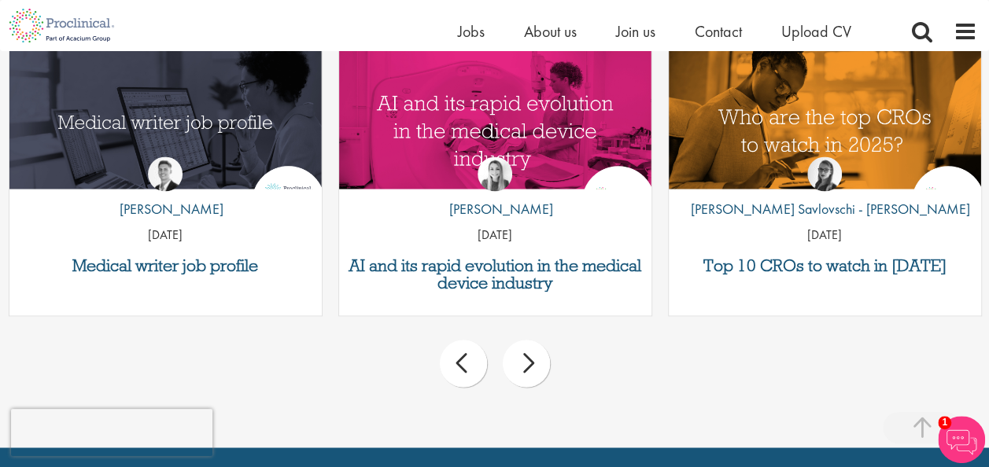
click at [533, 367] on div "next" at bounding box center [526, 363] width 47 height 47
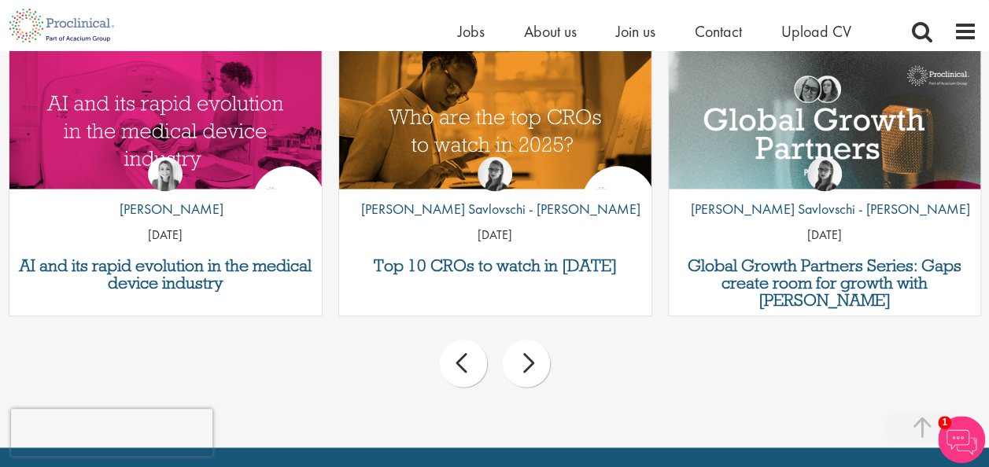
click at [533, 367] on div "next" at bounding box center [526, 363] width 47 height 47
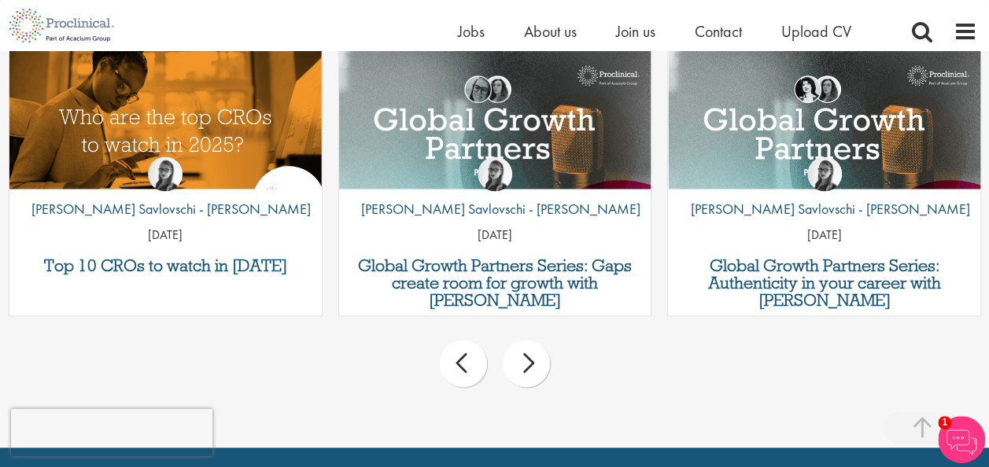
click at [533, 367] on div "next" at bounding box center [526, 363] width 47 height 47
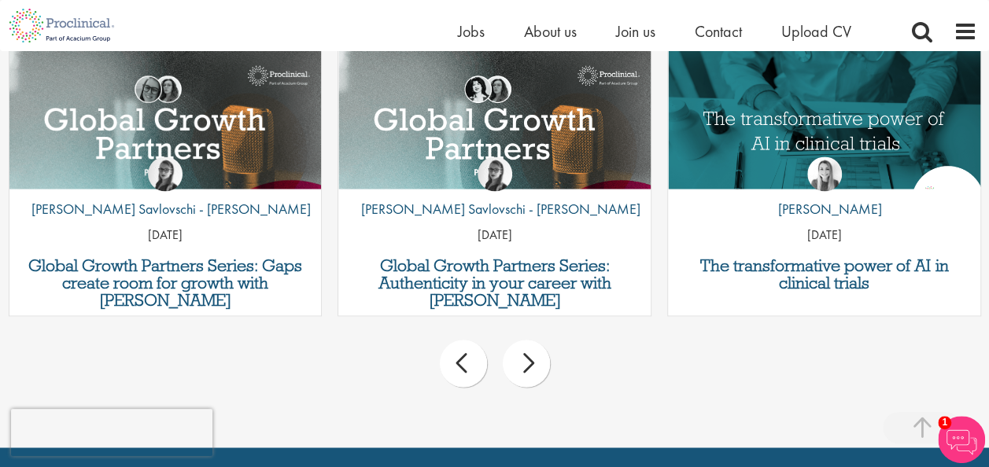
click at [533, 367] on div "next" at bounding box center [526, 363] width 47 height 47
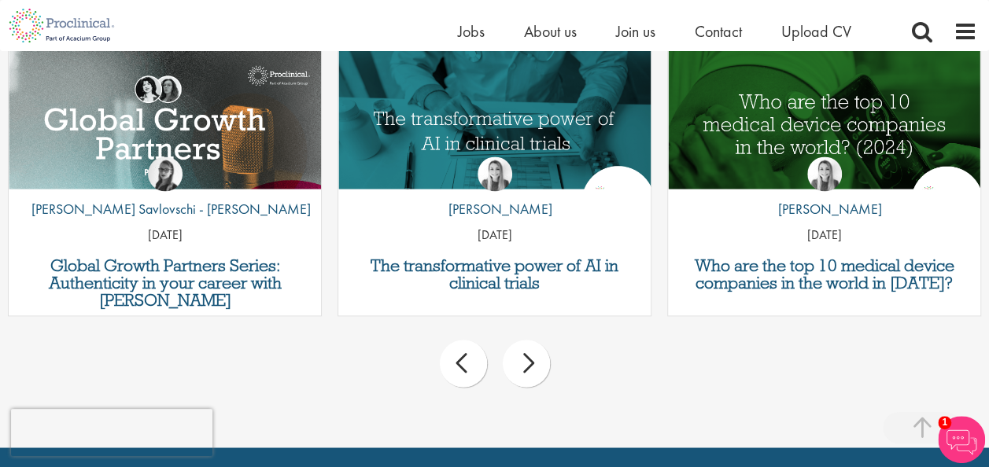
click at [533, 367] on div "next" at bounding box center [526, 363] width 47 height 47
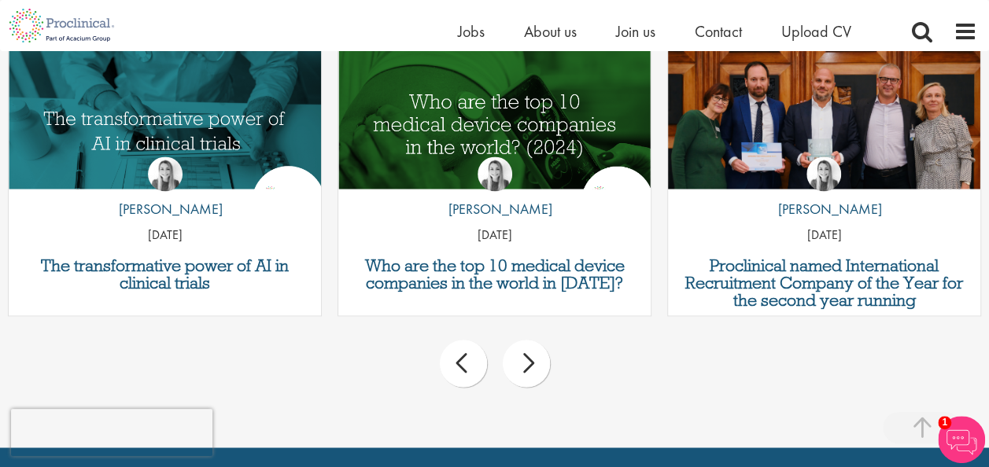
click at [533, 367] on div "next" at bounding box center [526, 363] width 47 height 47
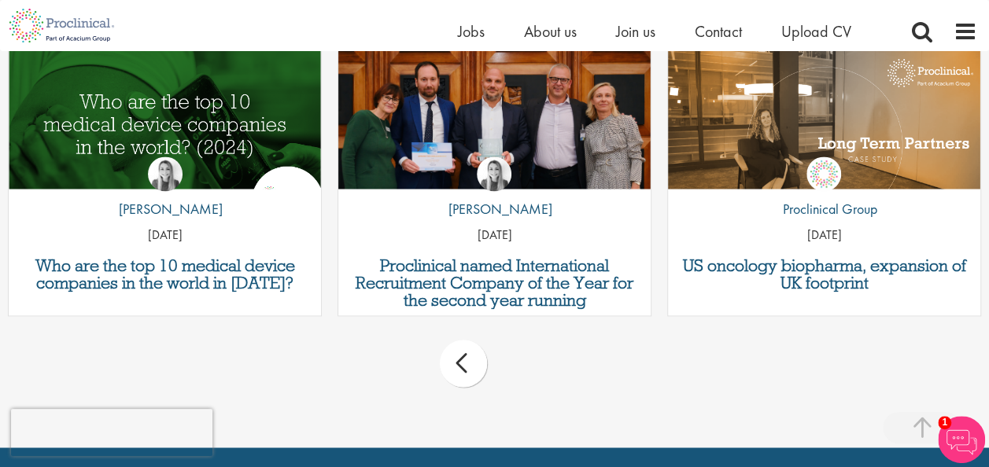
click at [533, 367] on div "prev next" at bounding box center [494, 366] width 989 height 68
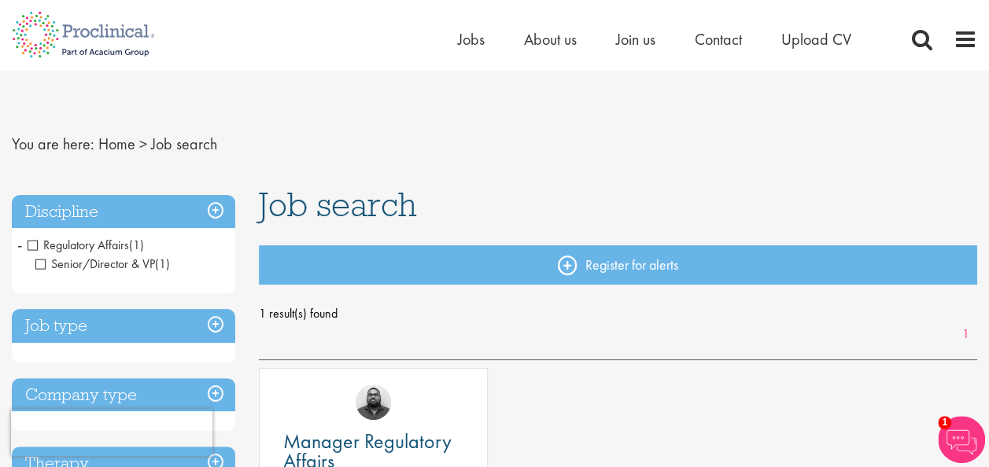
scroll to position [0, 0]
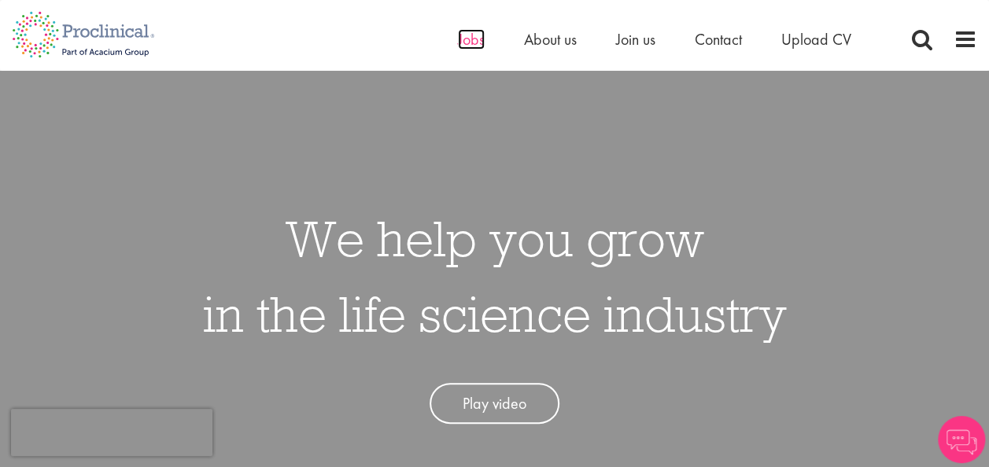
click at [465, 44] on span "Jobs" at bounding box center [471, 39] width 27 height 20
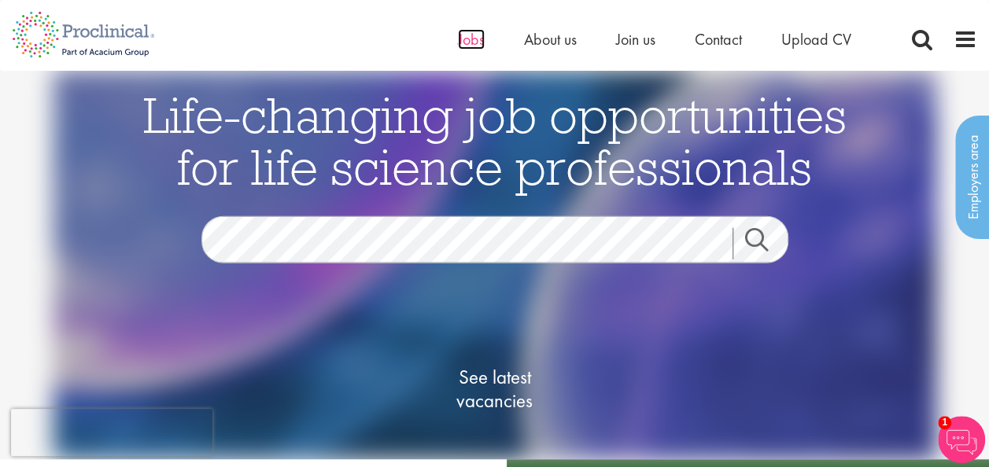
click at [471, 36] on span "Jobs" at bounding box center [471, 39] width 27 height 20
click at [475, 35] on span "Jobs" at bounding box center [471, 39] width 27 height 20
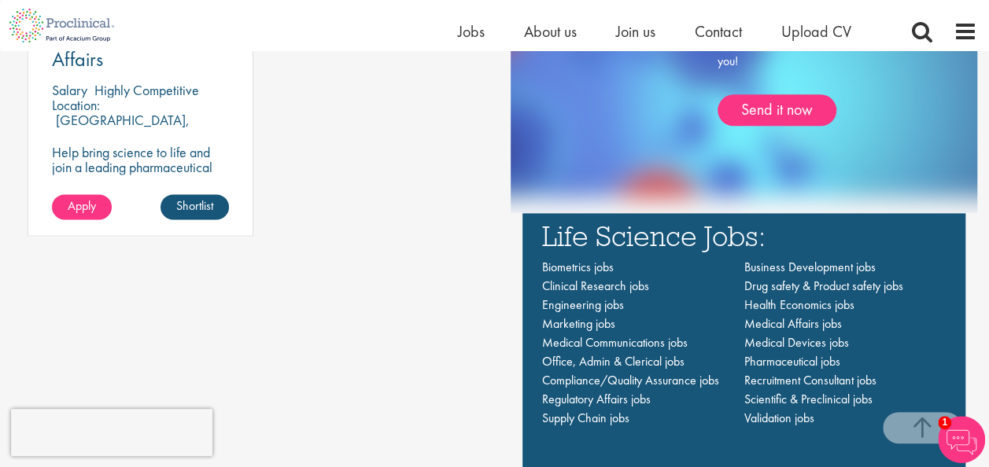
scroll to position [973, 0]
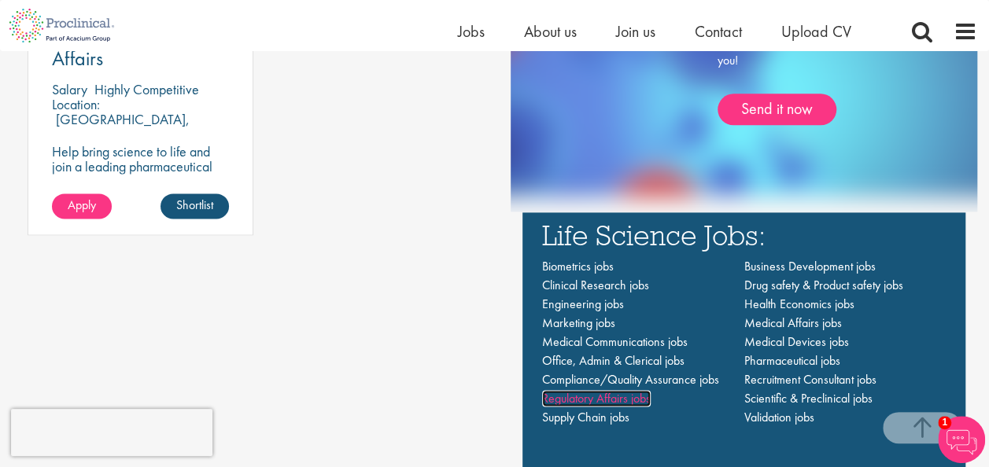
click at [570, 404] on span "Regulatory Affairs jobs" at bounding box center [596, 398] width 109 height 17
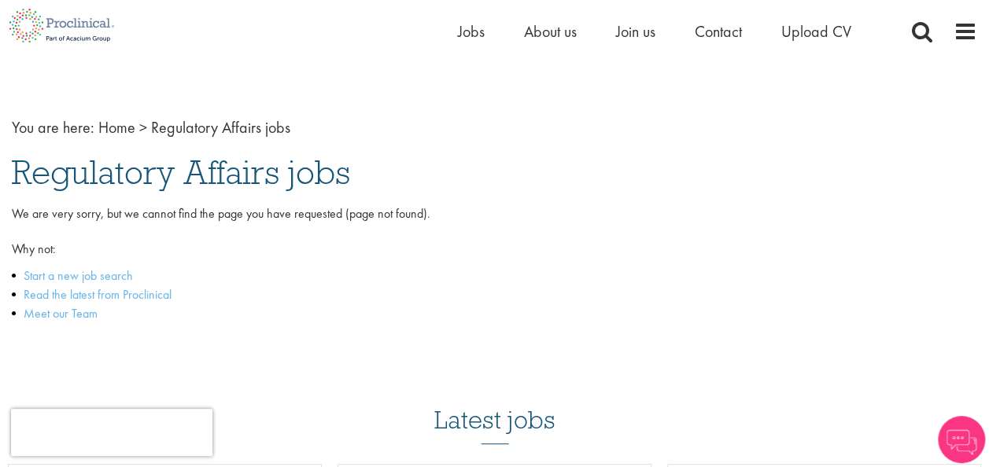
scroll to position [30, 0]
click at [97, 278] on link "Start a new job search" at bounding box center [78, 275] width 109 height 17
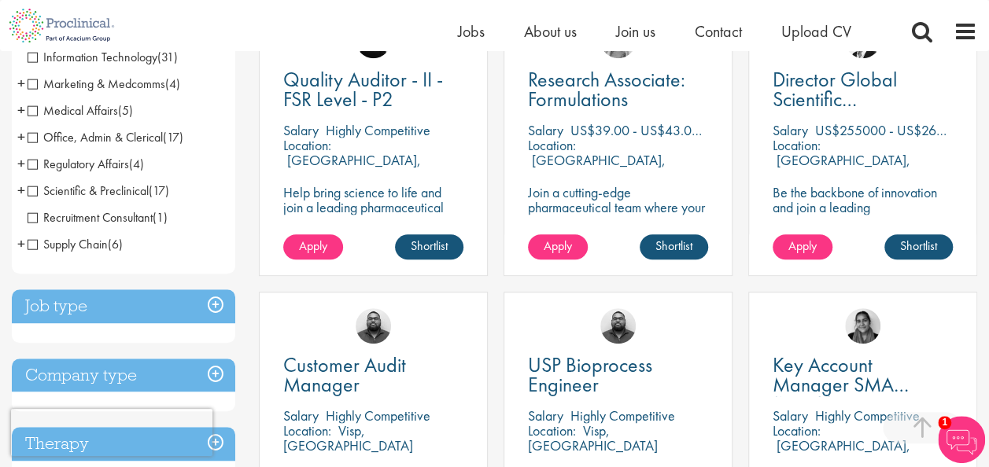
scroll to position [338, 0]
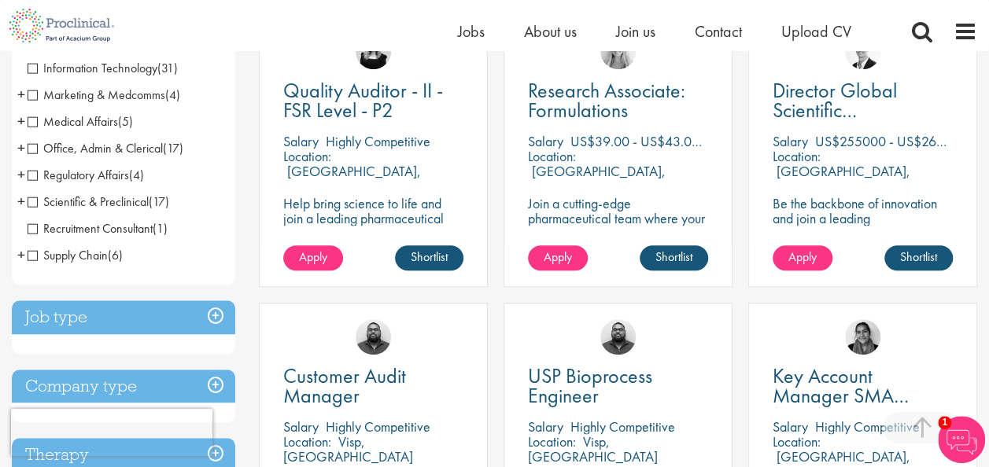
click at [35, 178] on span "Regulatory Affairs" at bounding box center [79, 175] width 102 height 17
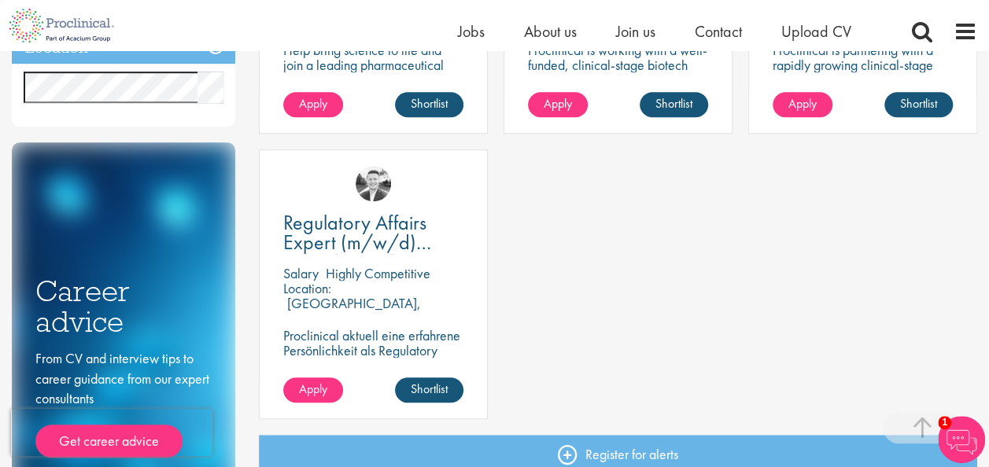
scroll to position [488, 0]
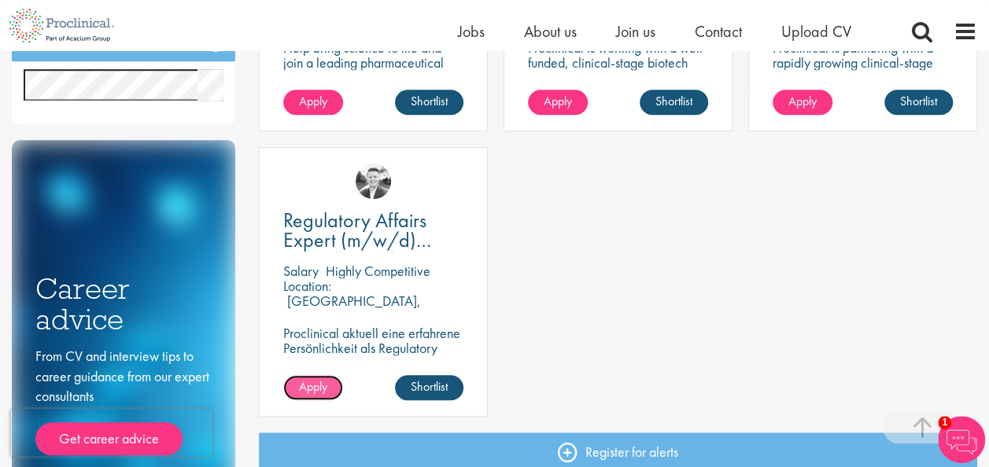
click at [309, 392] on span "Apply" at bounding box center [313, 386] width 28 height 17
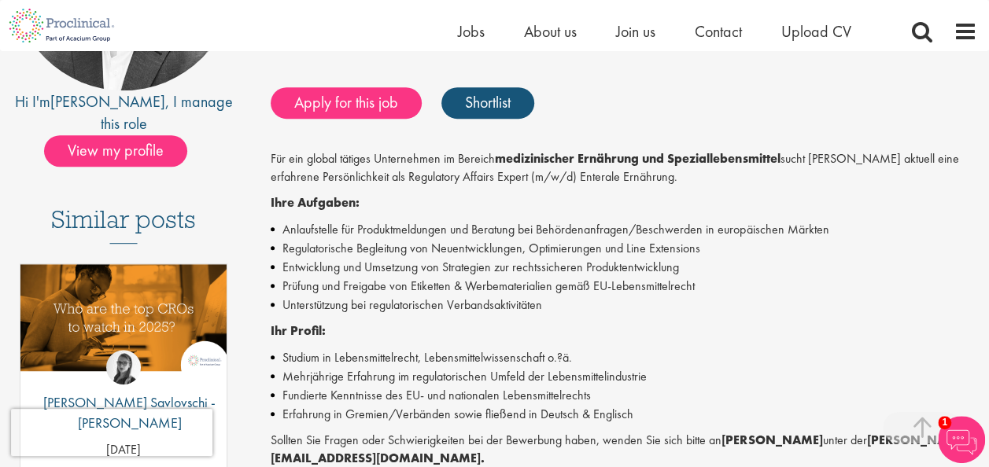
scroll to position [307, 0]
